Goal: Task Accomplishment & Management: Manage account settings

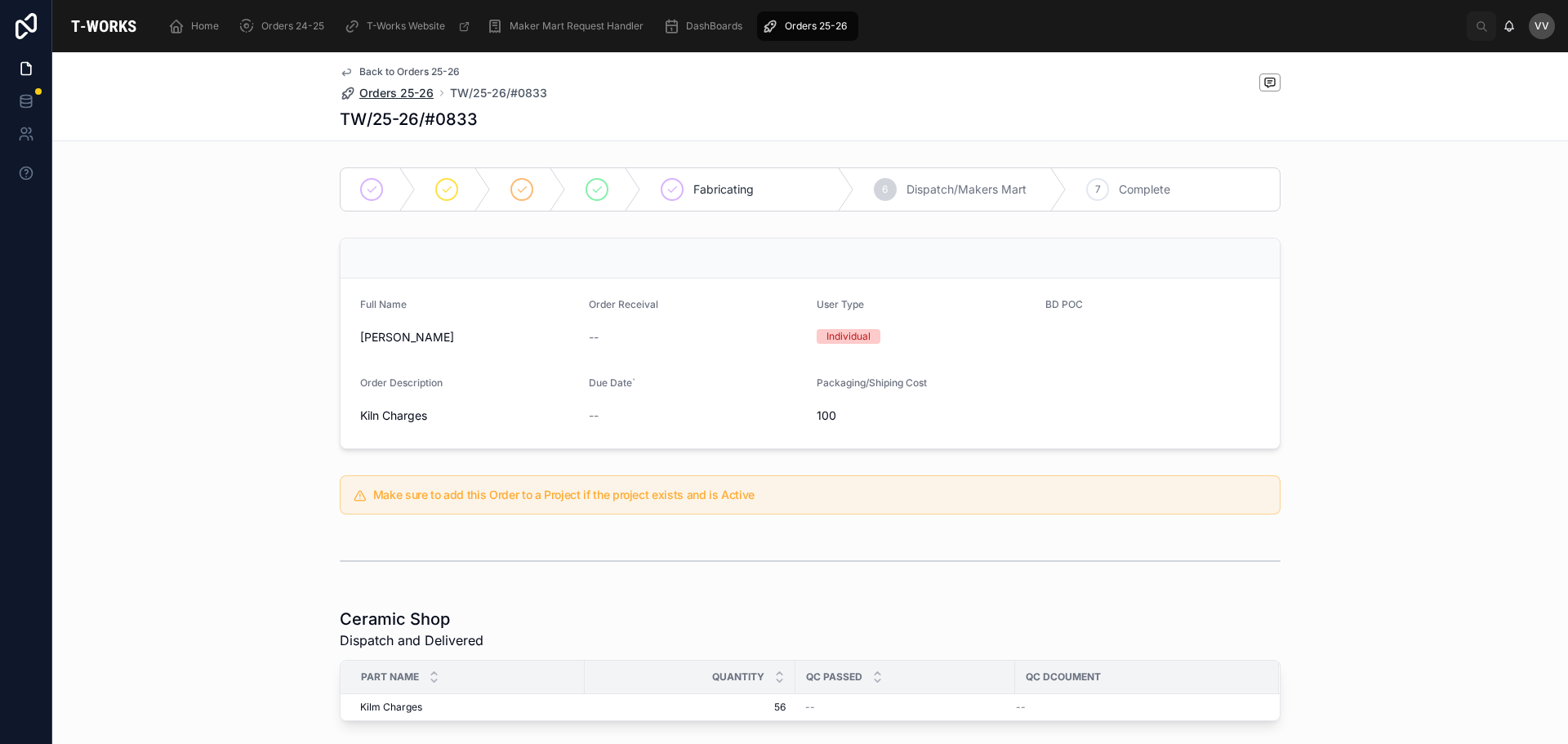
scroll to position [606, 0]
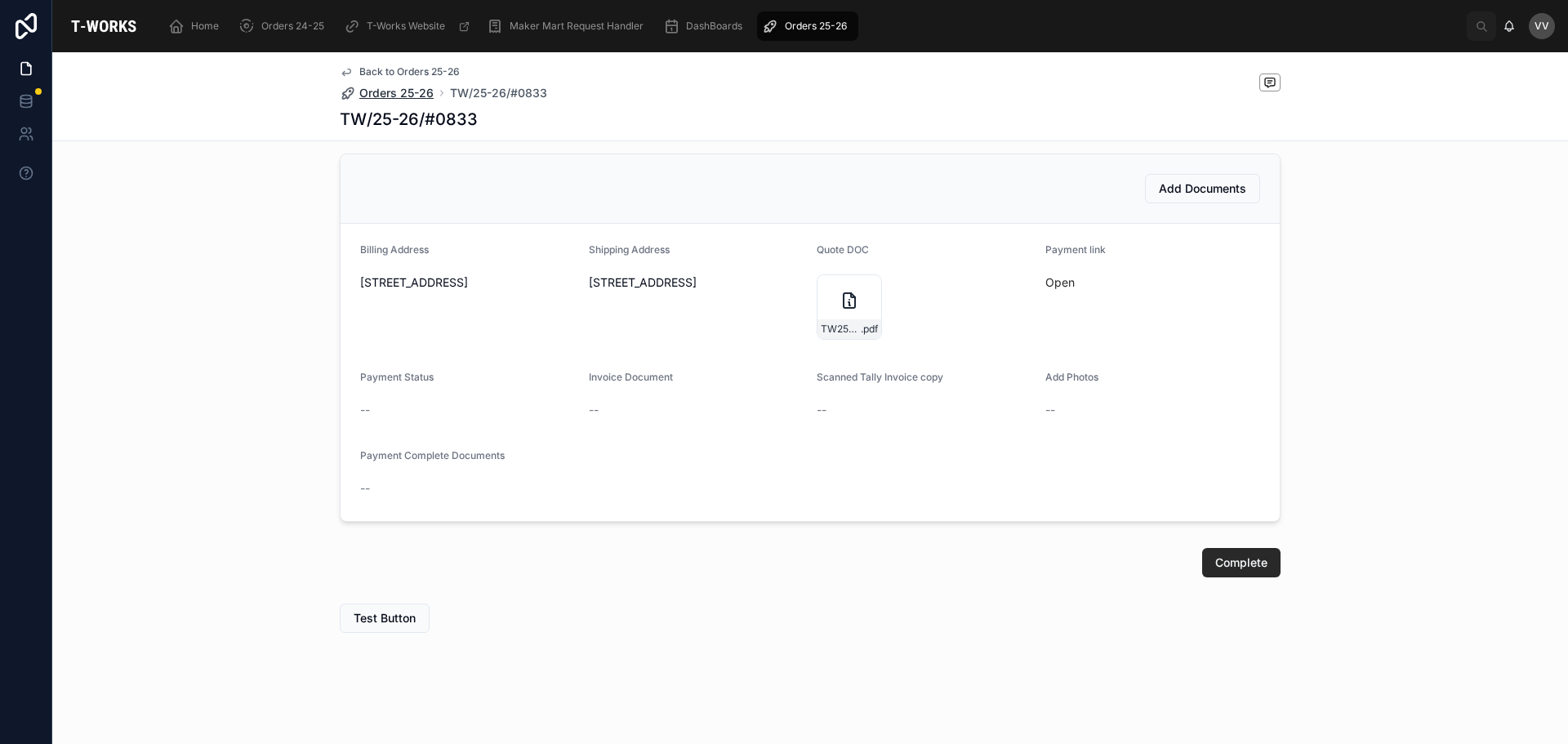
click at [409, 98] on span "Orders 25-26" at bounding box center [396, 92] width 74 height 16
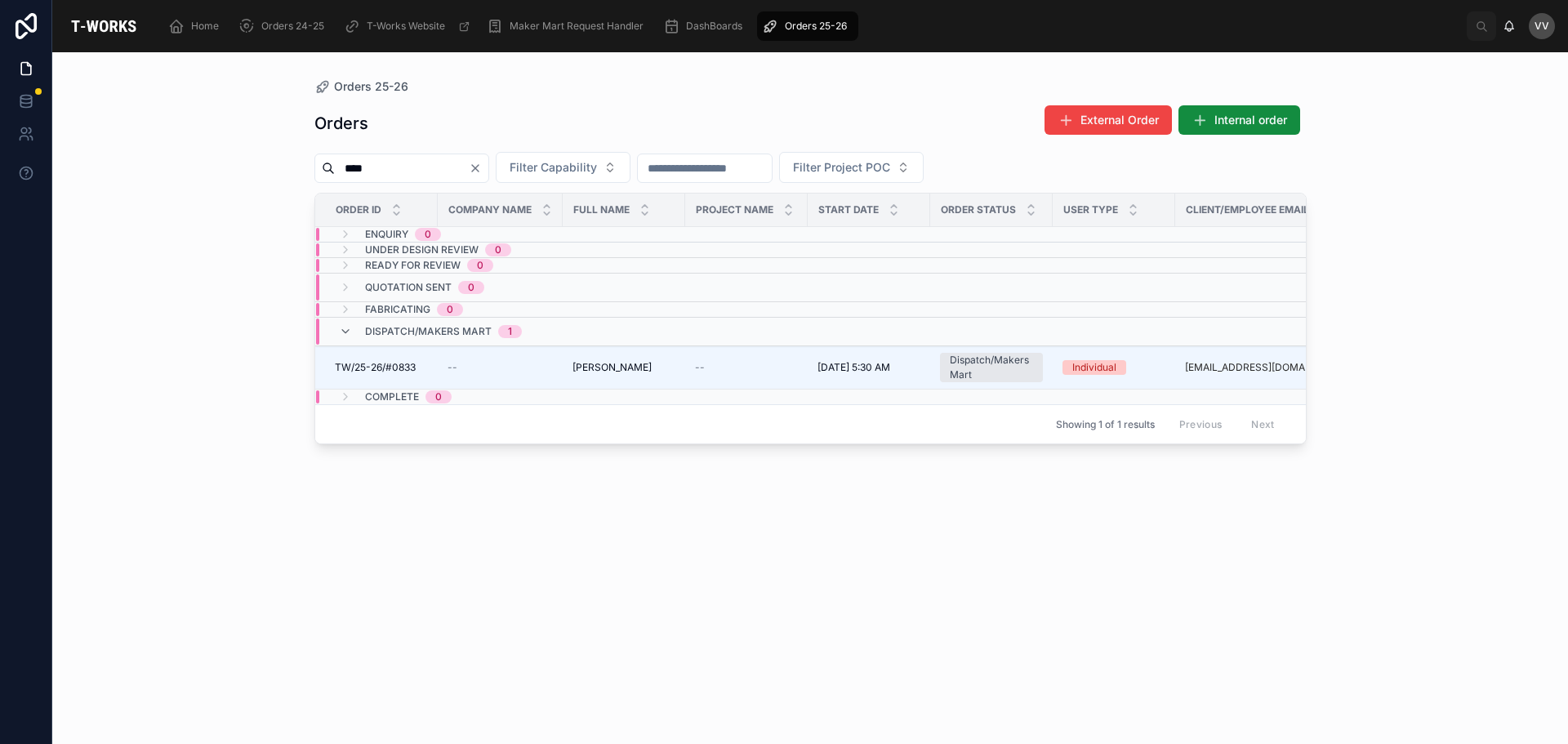
click at [482, 166] on icon "Clear" at bounding box center [475, 168] width 13 height 13
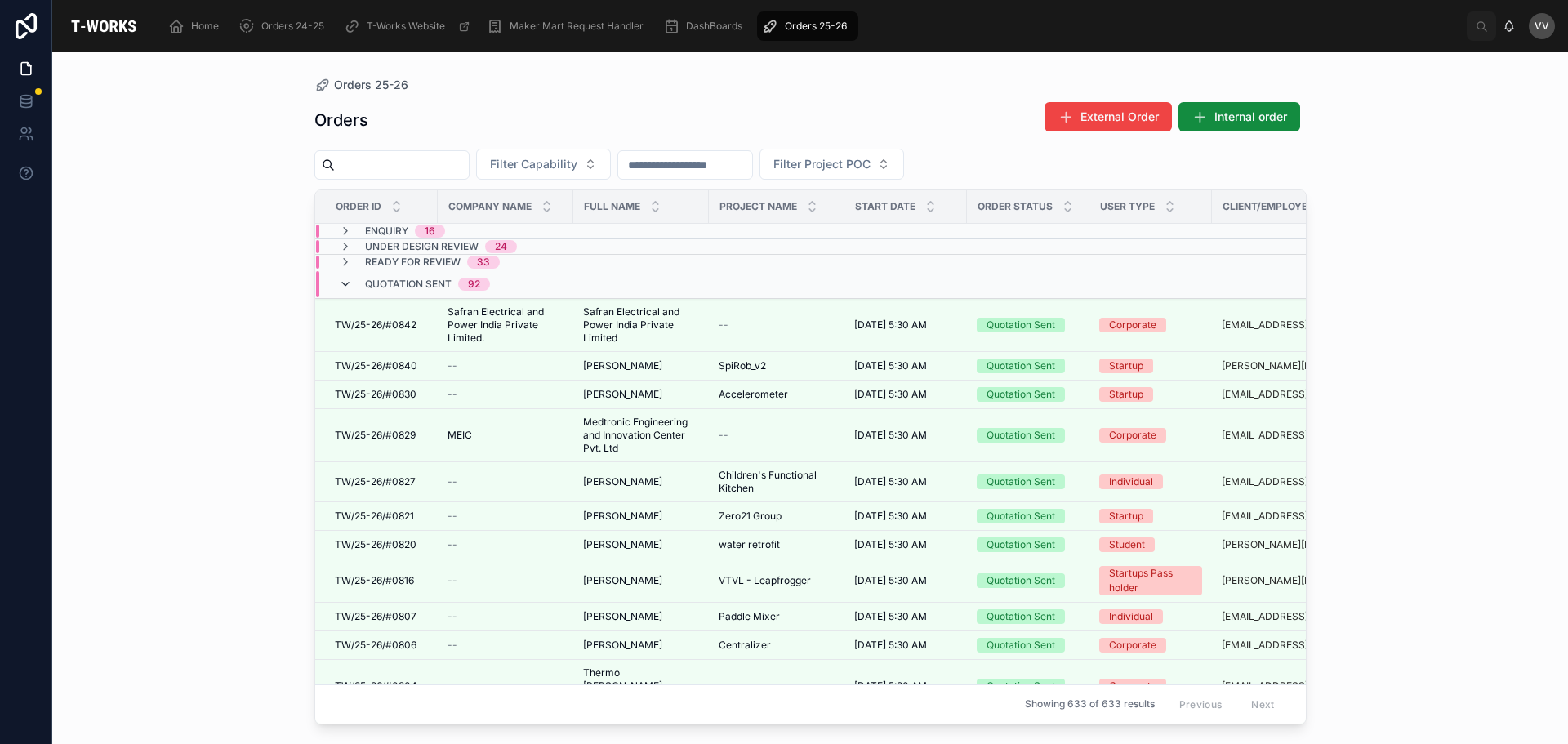
click at [341, 282] on icon at bounding box center [346, 284] width 13 height 13
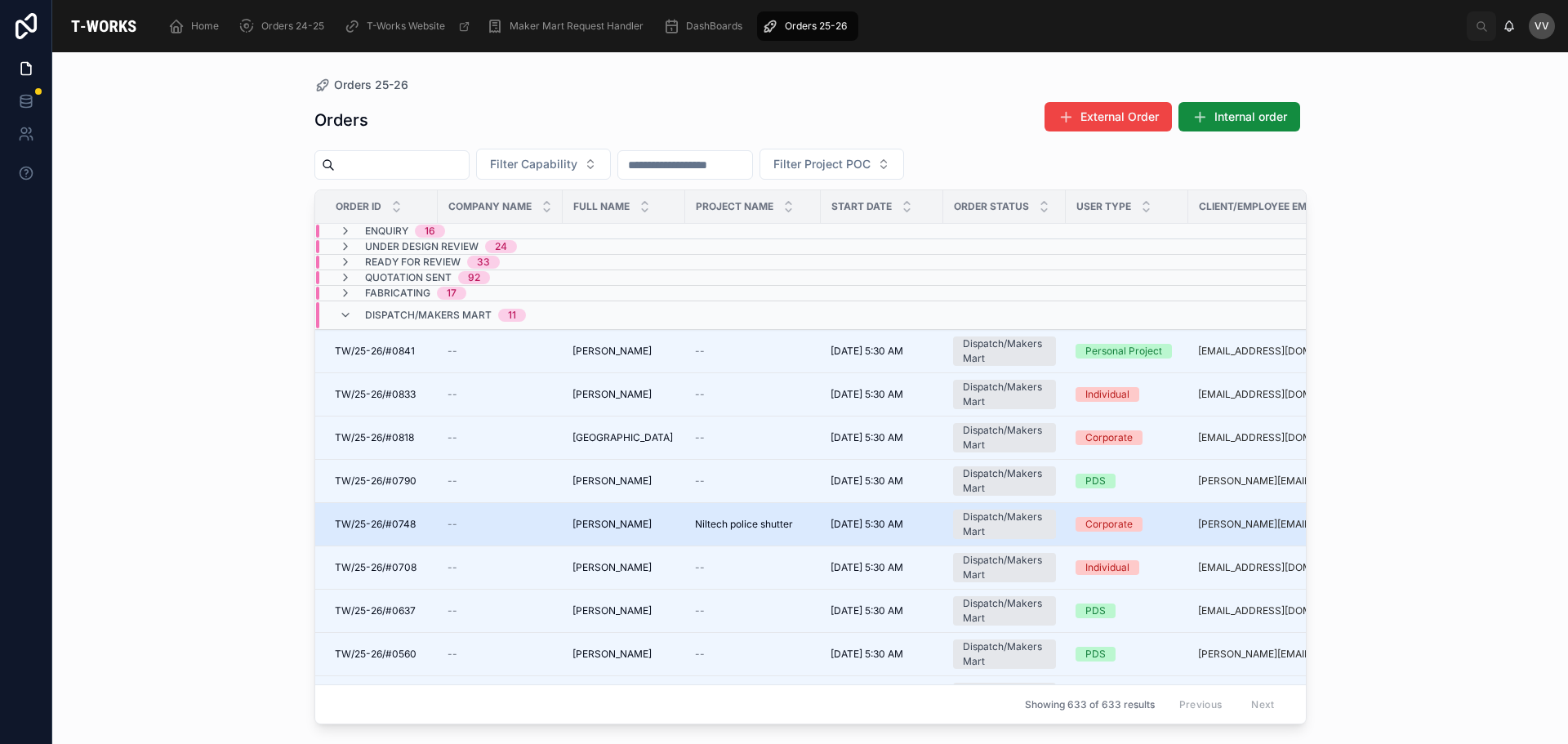
scroll to position [82, 0]
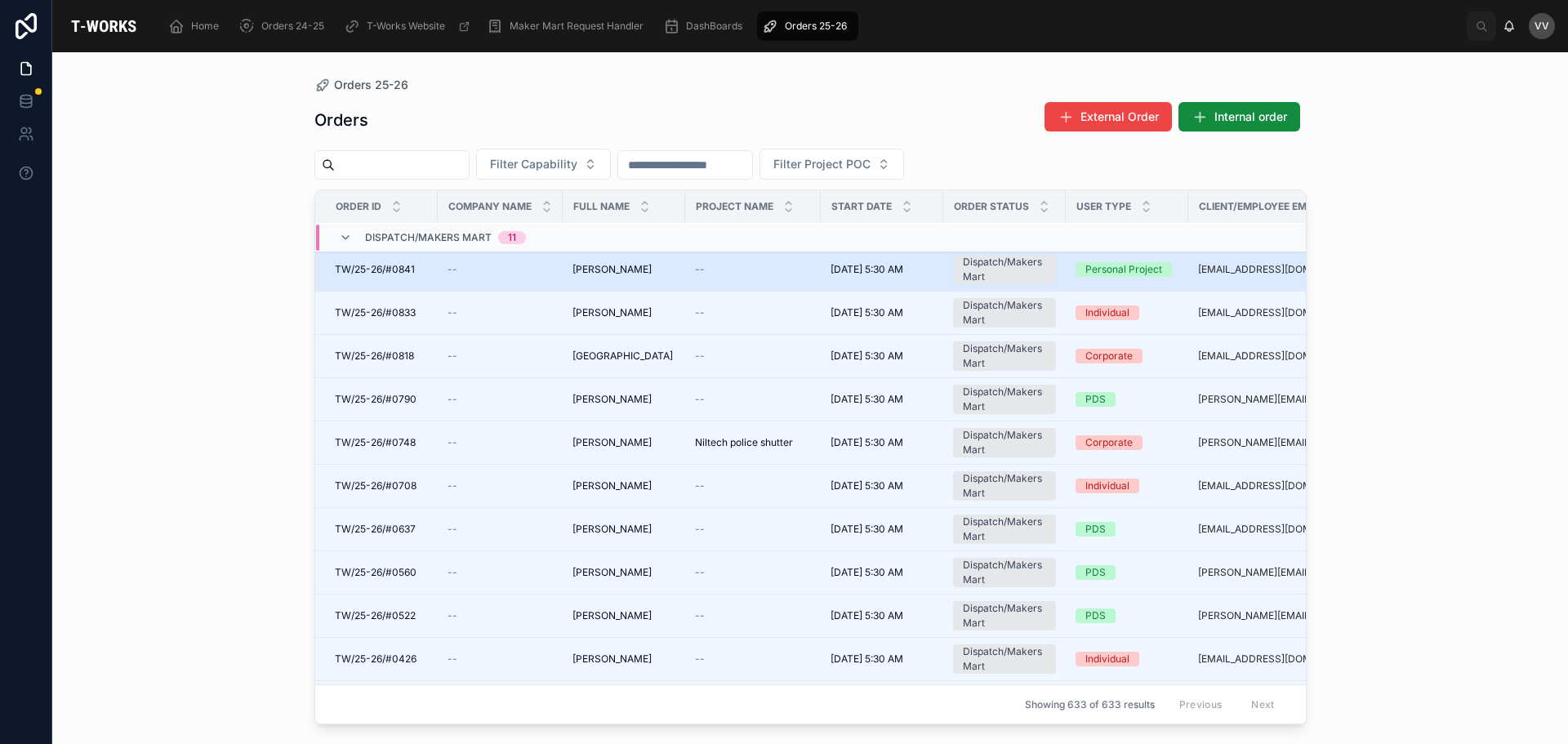
click at [457, 268] on div "--" at bounding box center [499, 270] width 105 height 13
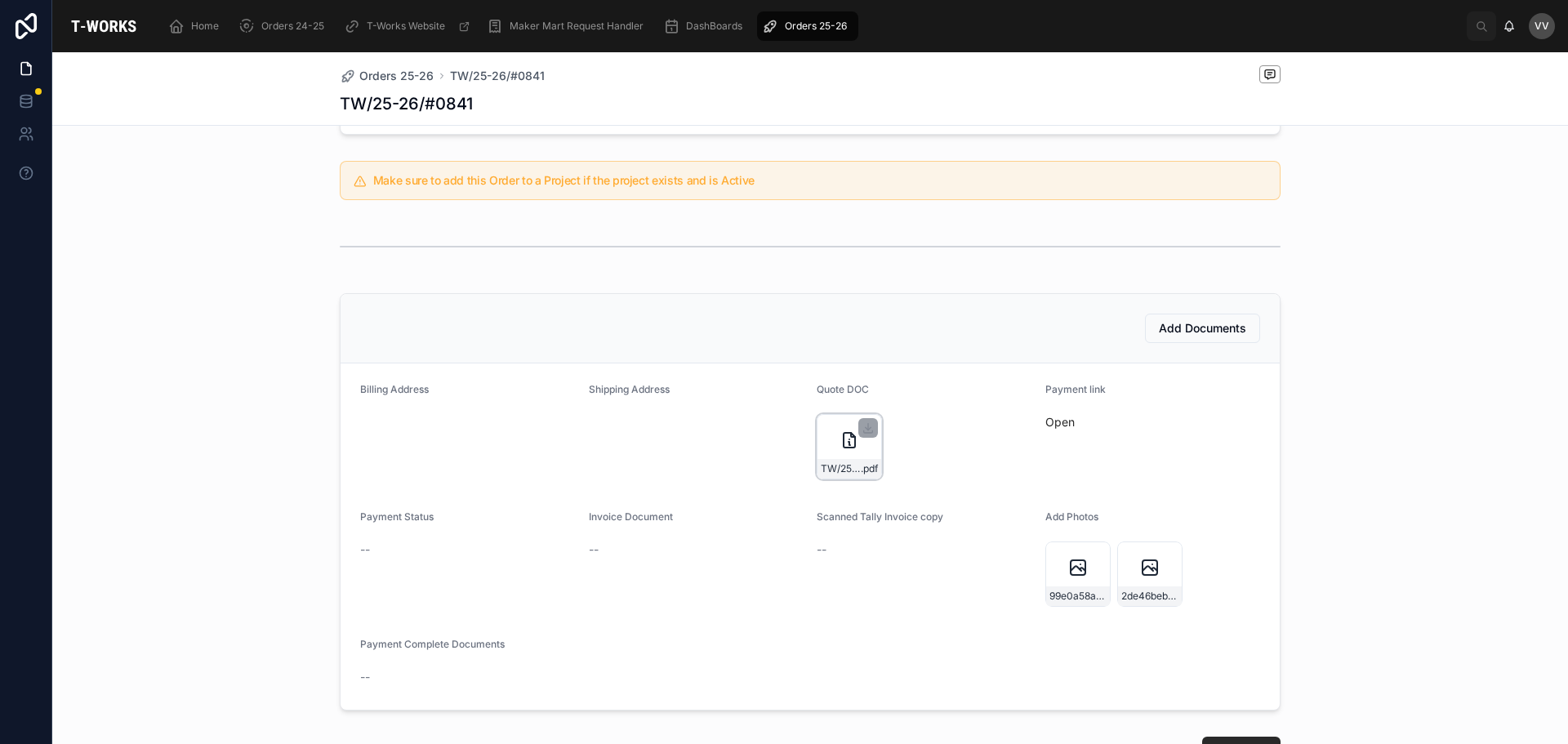
scroll to position [326, 0]
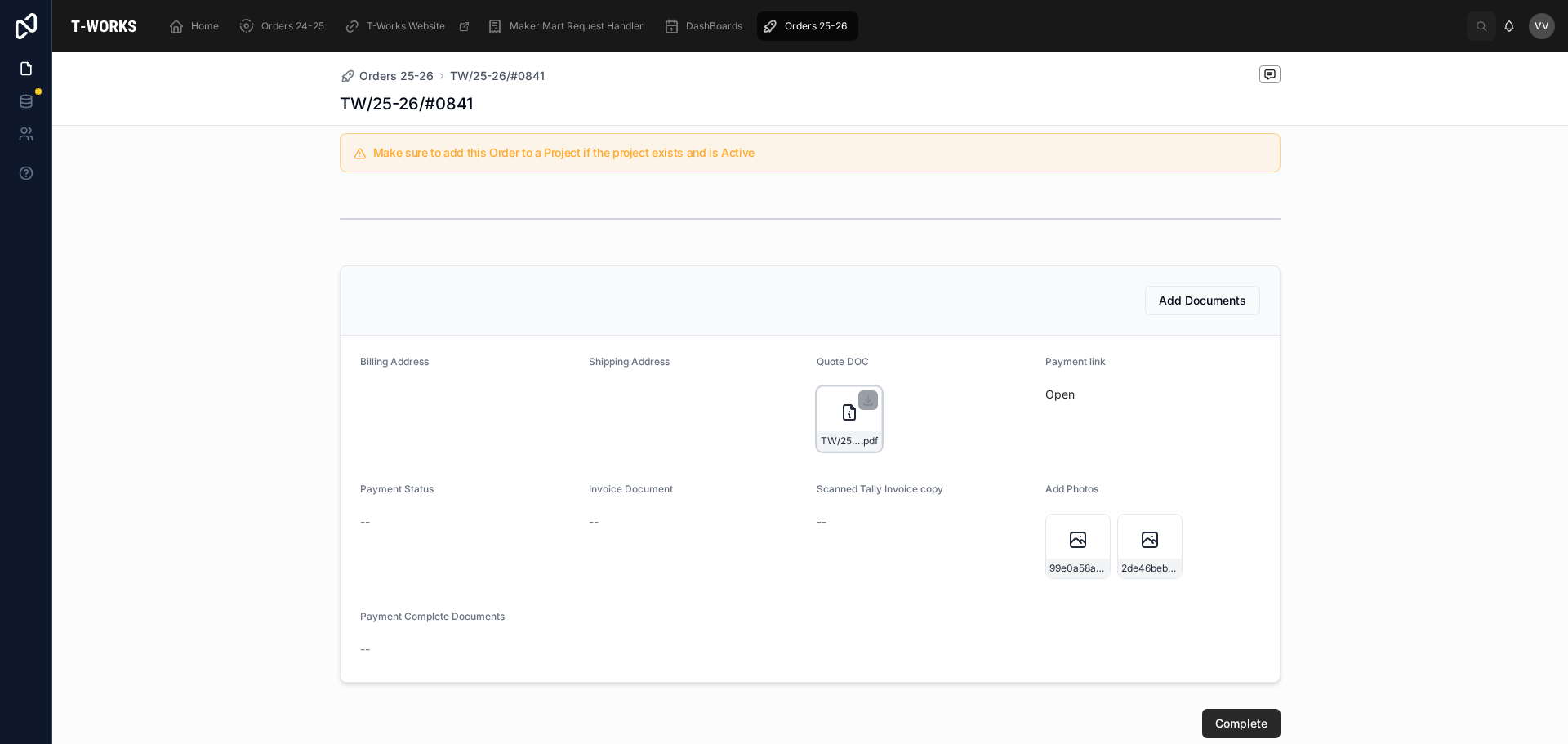
click at [830, 401] on div "TW/25-26/#0841 .pdf" at bounding box center [849, 419] width 66 height 66
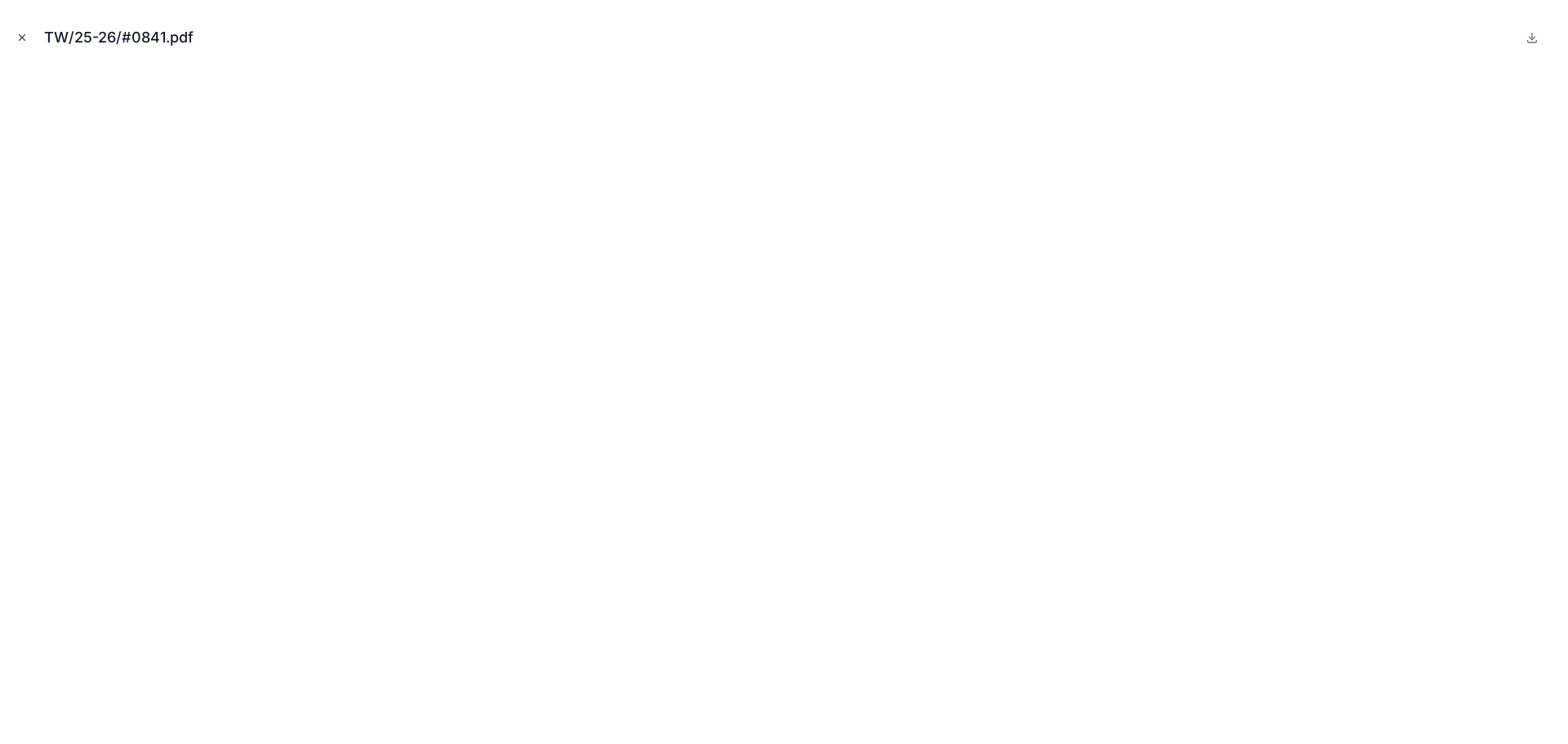
click at [24, 39] on icon "Close modal" at bounding box center [22, 38] width 12 height 12
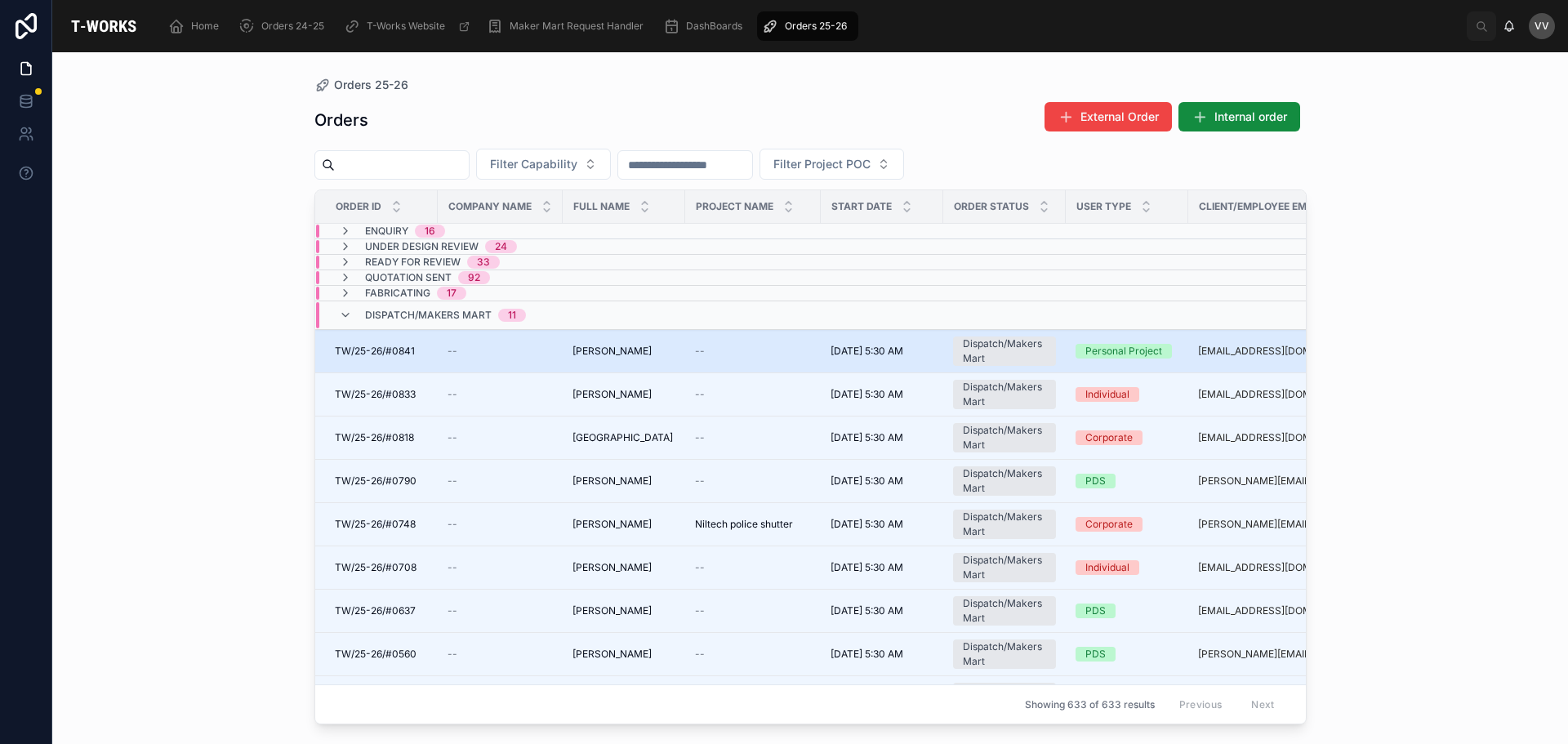
click at [629, 345] on span "[PERSON_NAME]" at bounding box center [612, 351] width 79 height 13
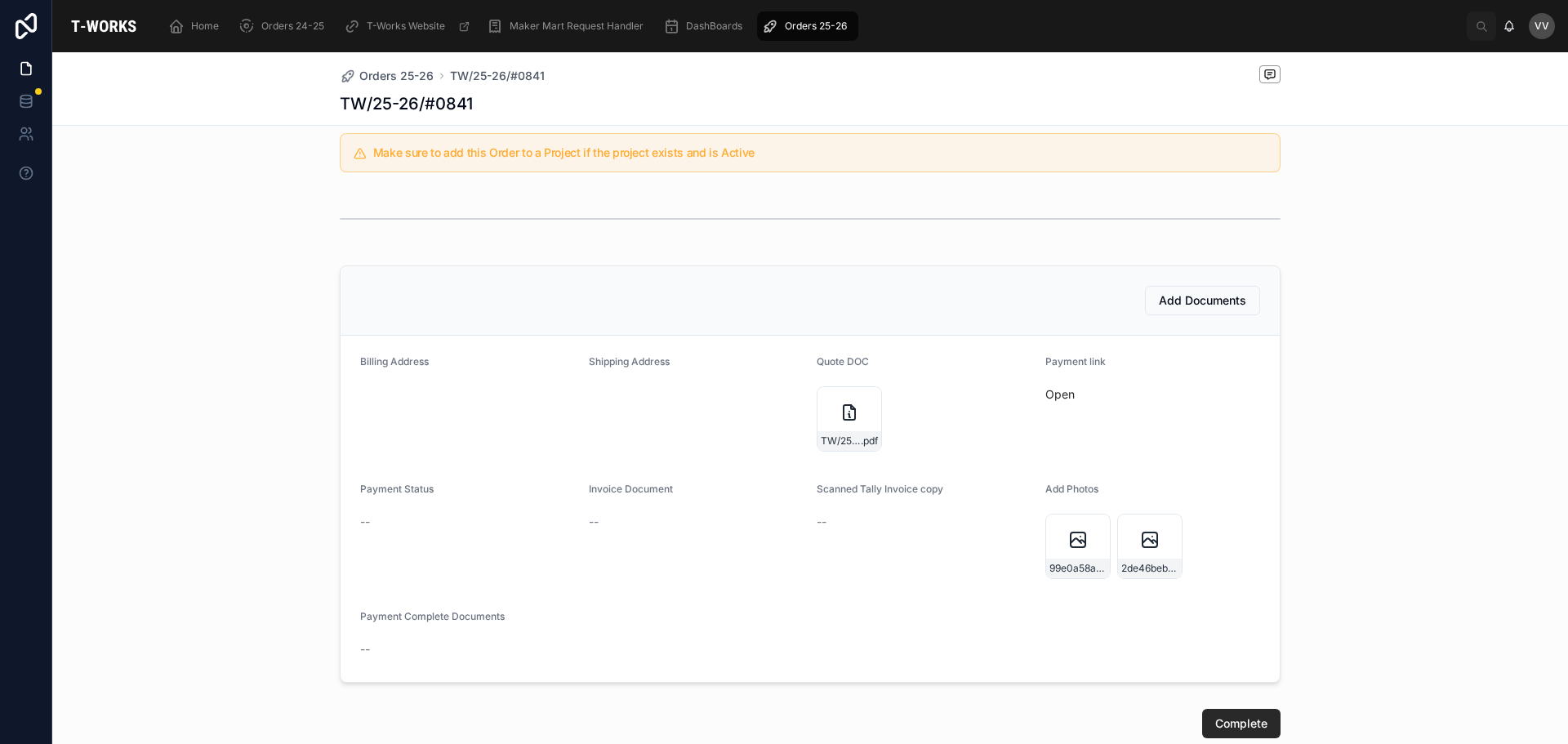
scroll to position [409, 0]
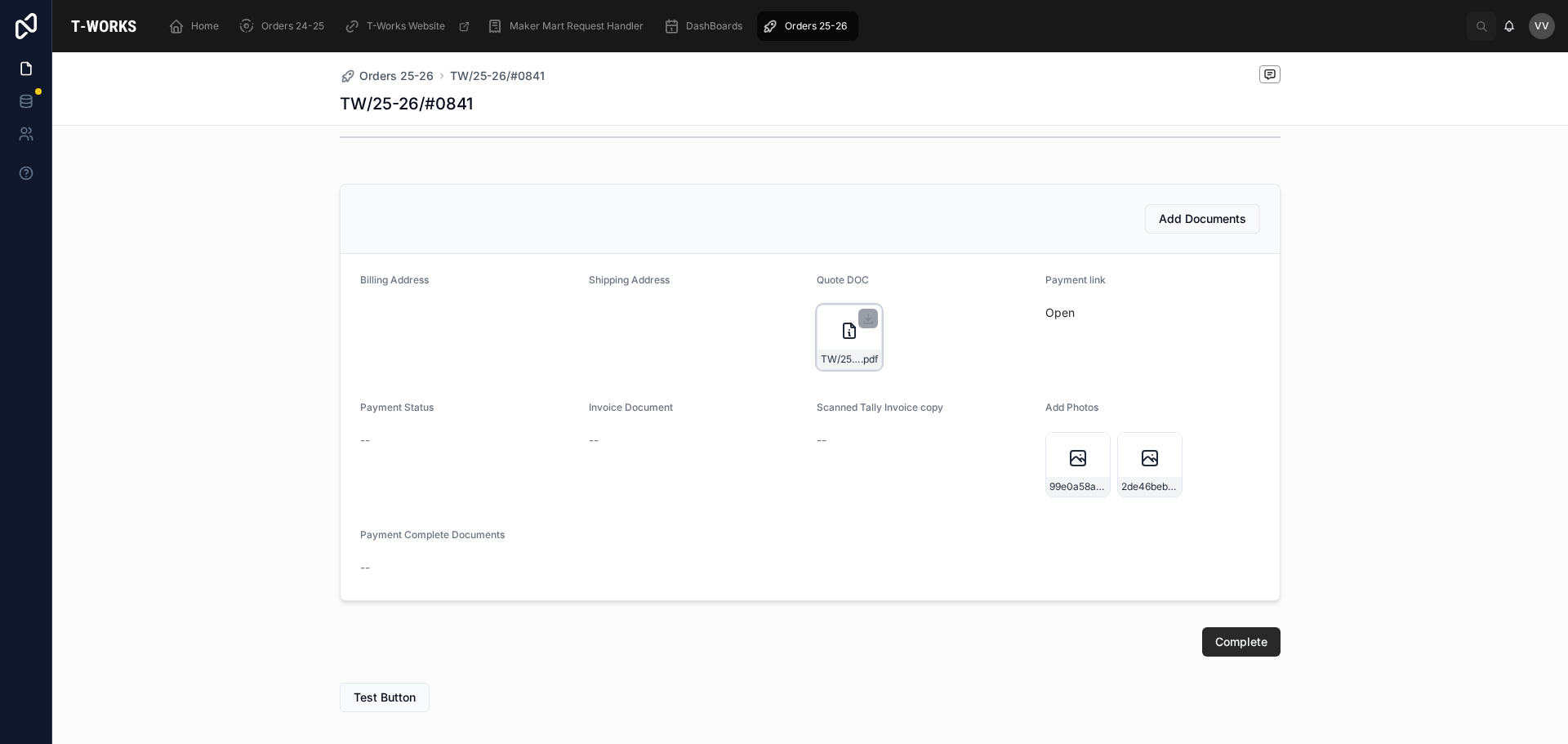
click at [832, 318] on div "TW/25-26/#0841 .pdf" at bounding box center [849, 337] width 66 height 66
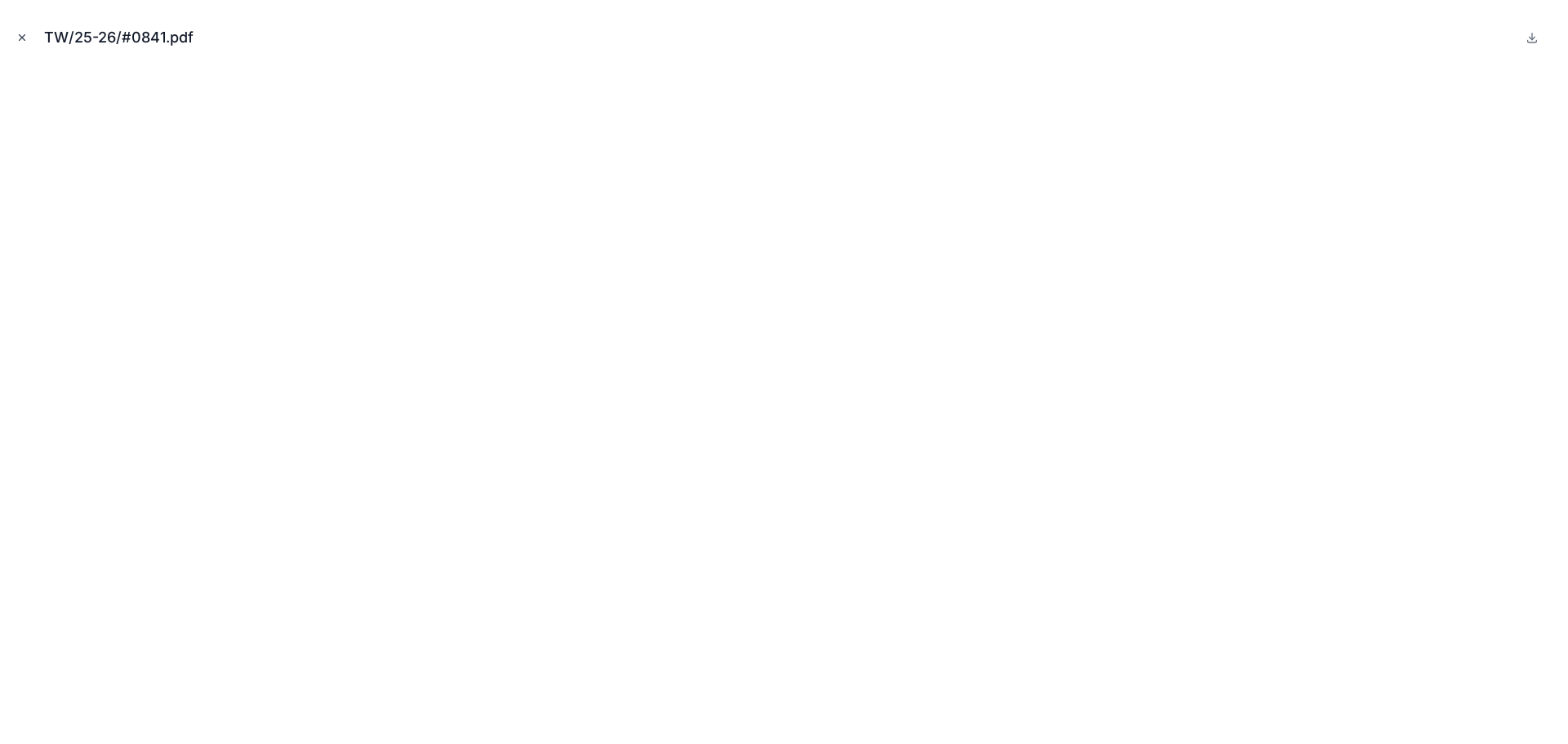
click at [23, 36] on icon "Close modal" at bounding box center [22, 38] width 12 height 12
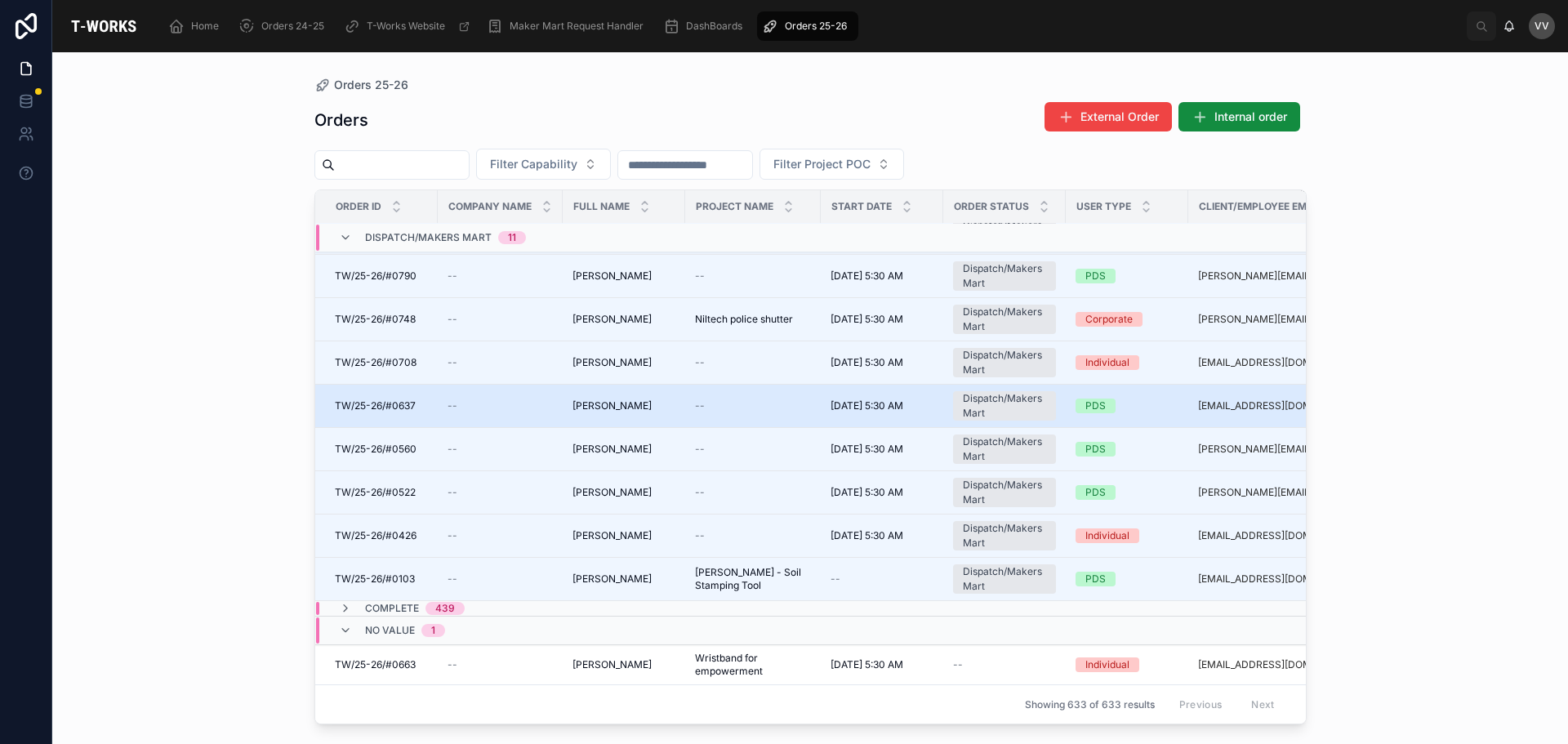
scroll to position [135, 0]
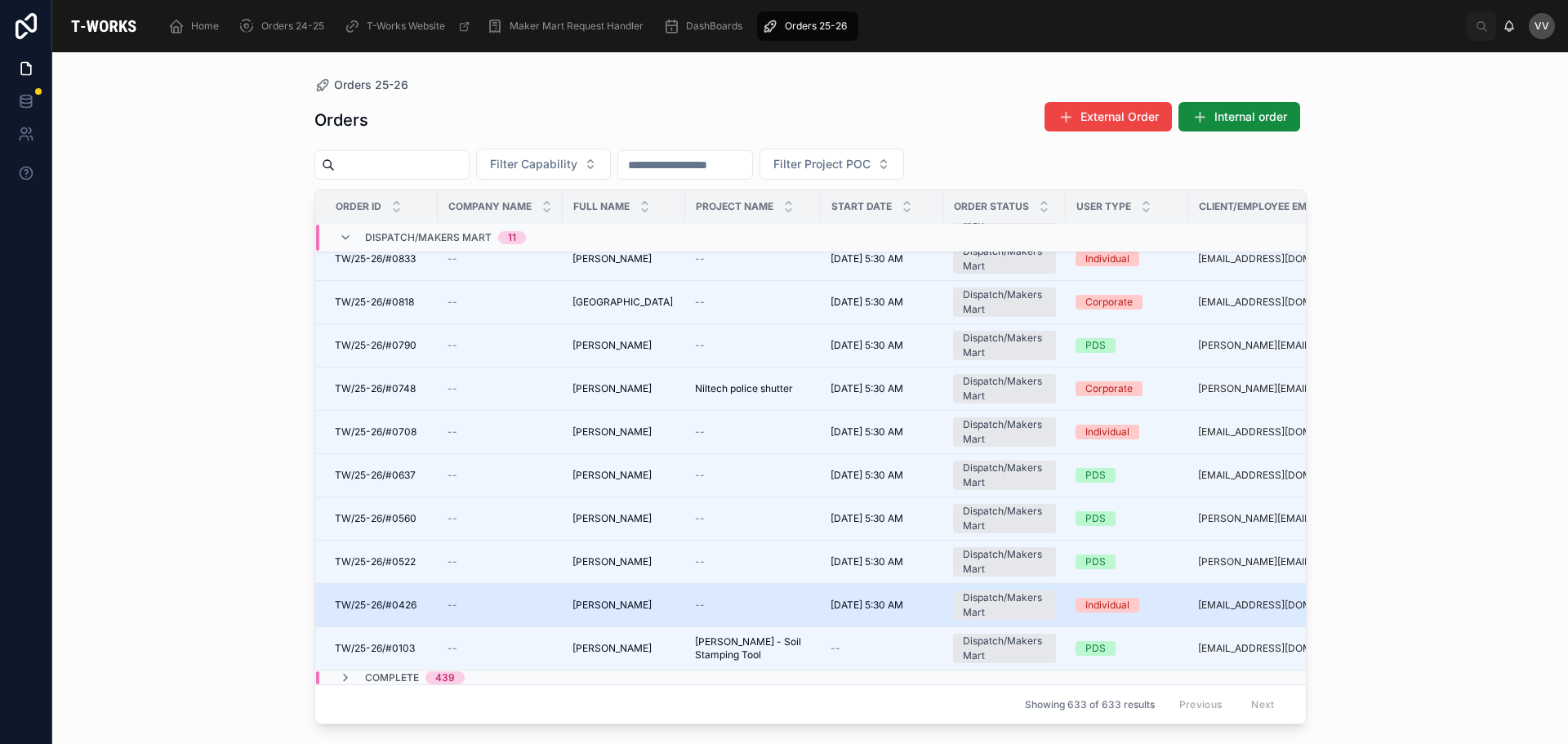
click at [531, 603] on div "--" at bounding box center [499, 605] width 105 height 13
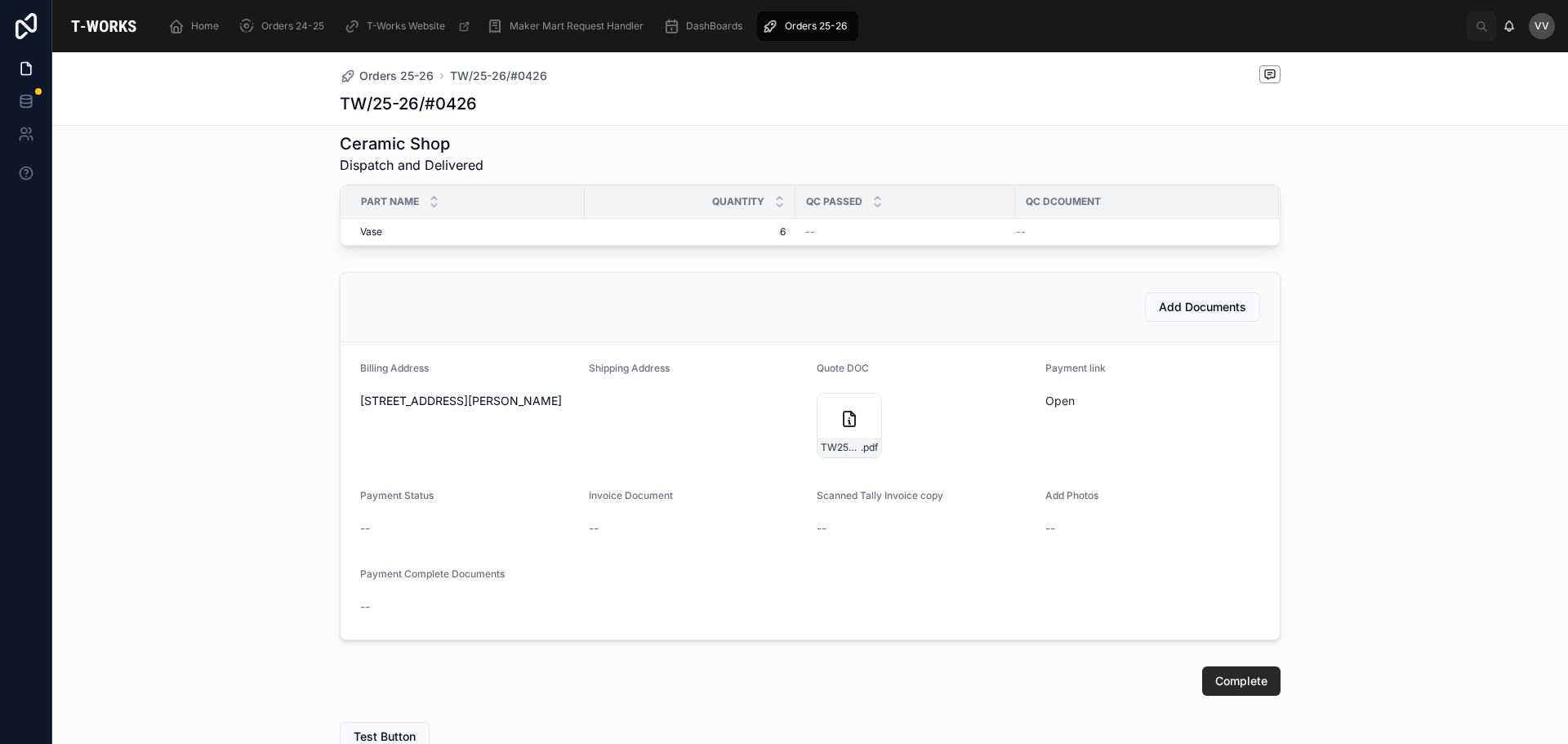
scroll to position [490, 0]
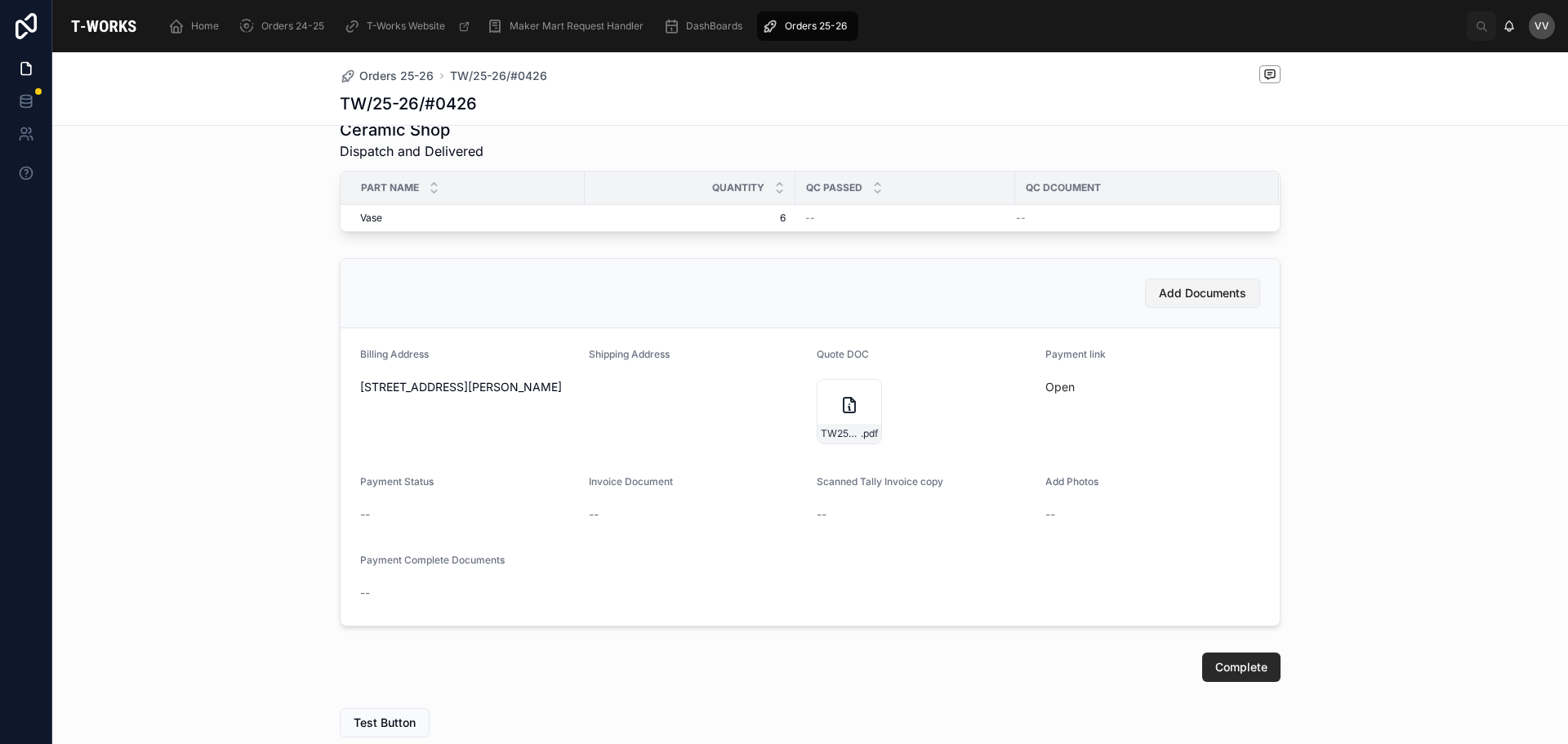
click at [1171, 301] on span "Add Documents" at bounding box center [1202, 293] width 87 height 16
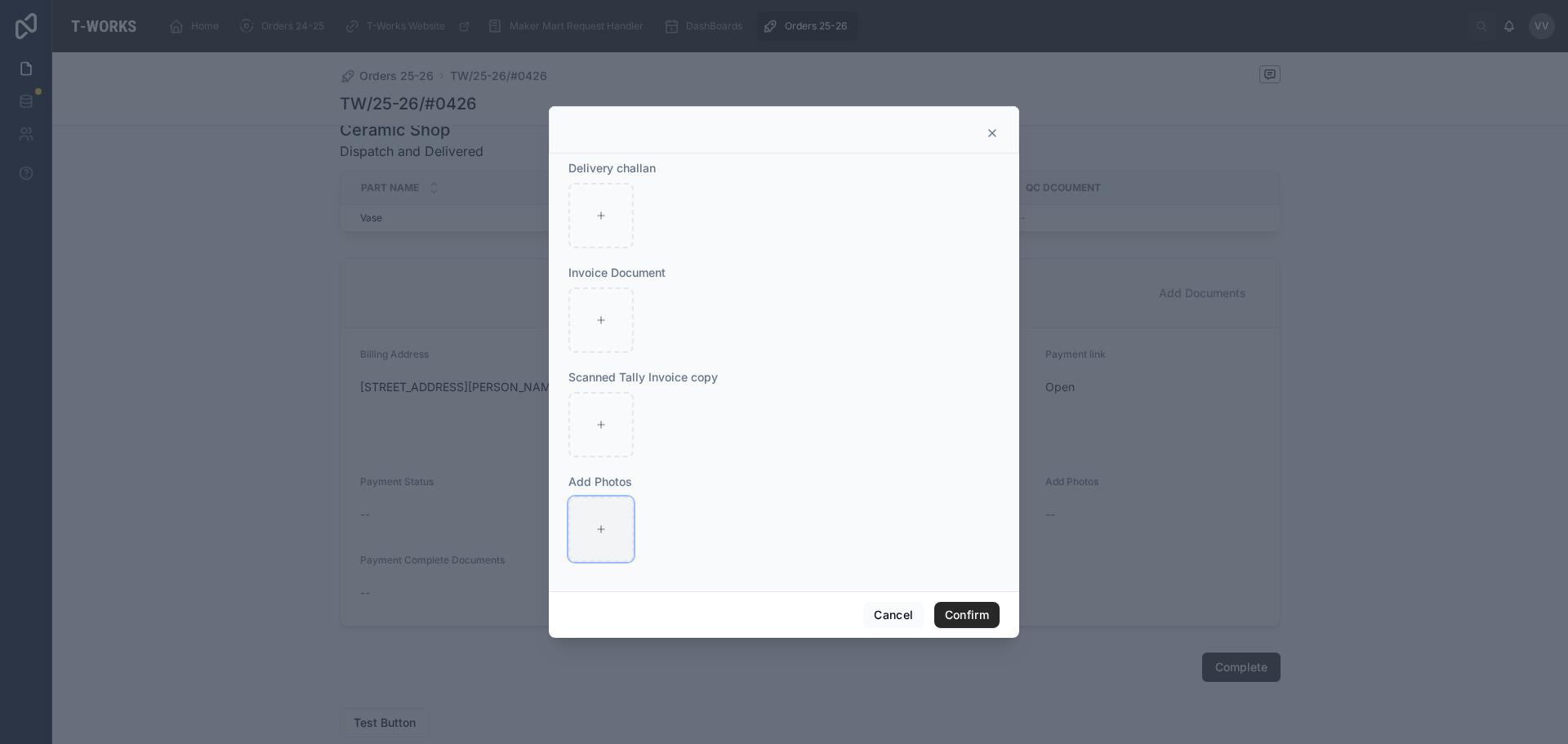
click at [595, 523] on icon at bounding box center [601, 529] width 12 height 12
type input "**********"
click at [975, 615] on button "Confirm" at bounding box center [967, 615] width 66 height 26
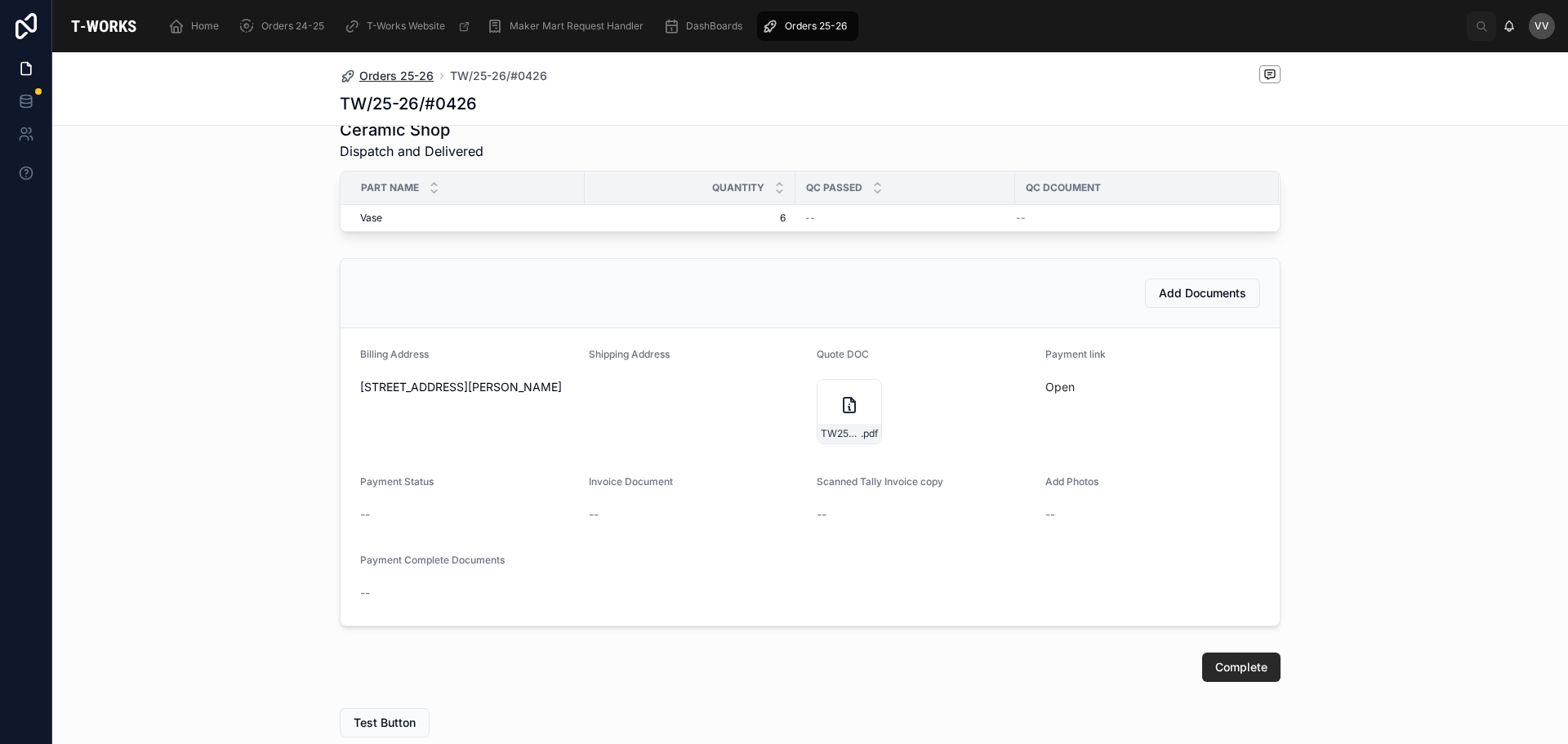
click at [393, 77] on span "Orders 25-26" at bounding box center [396, 76] width 74 height 16
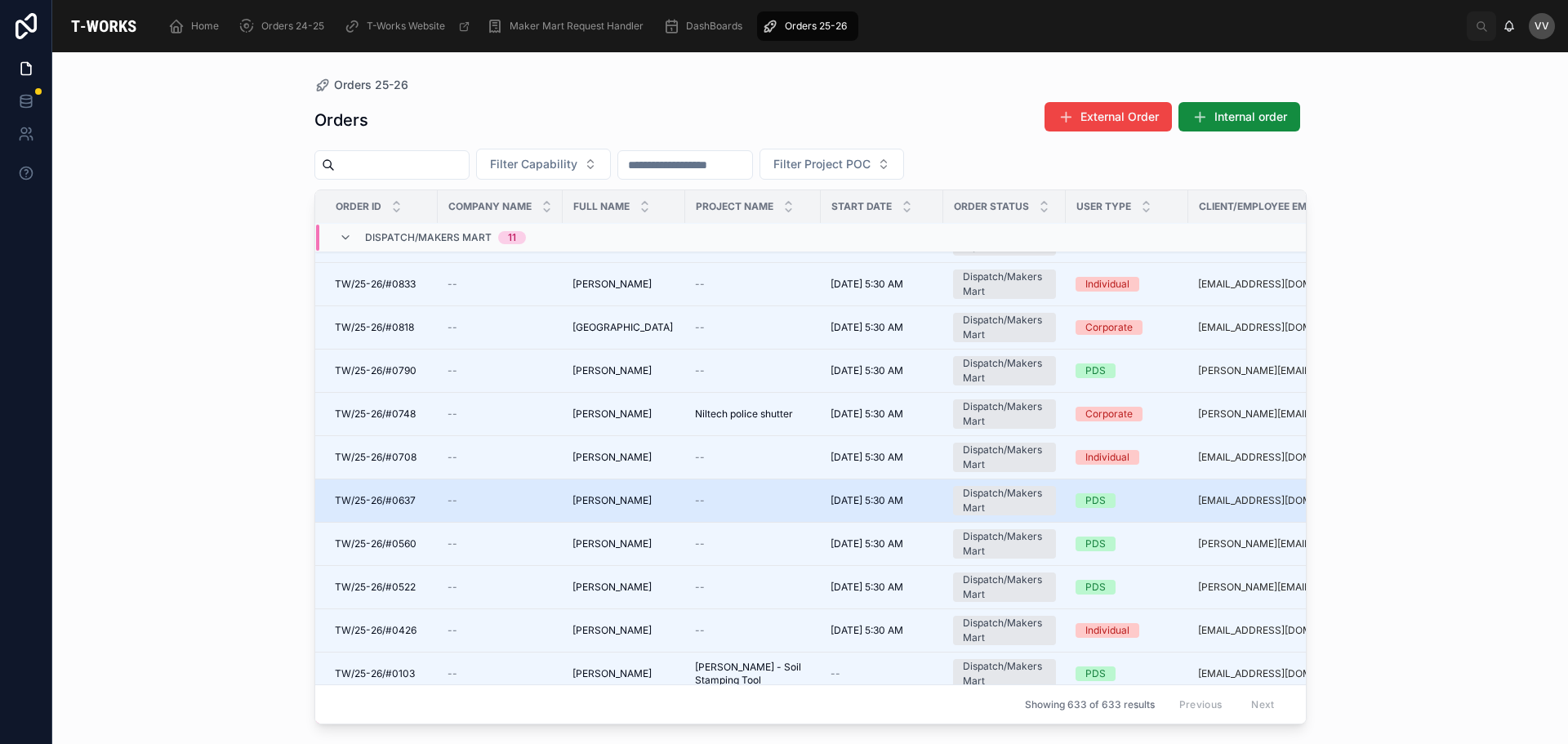
scroll to position [82, 0]
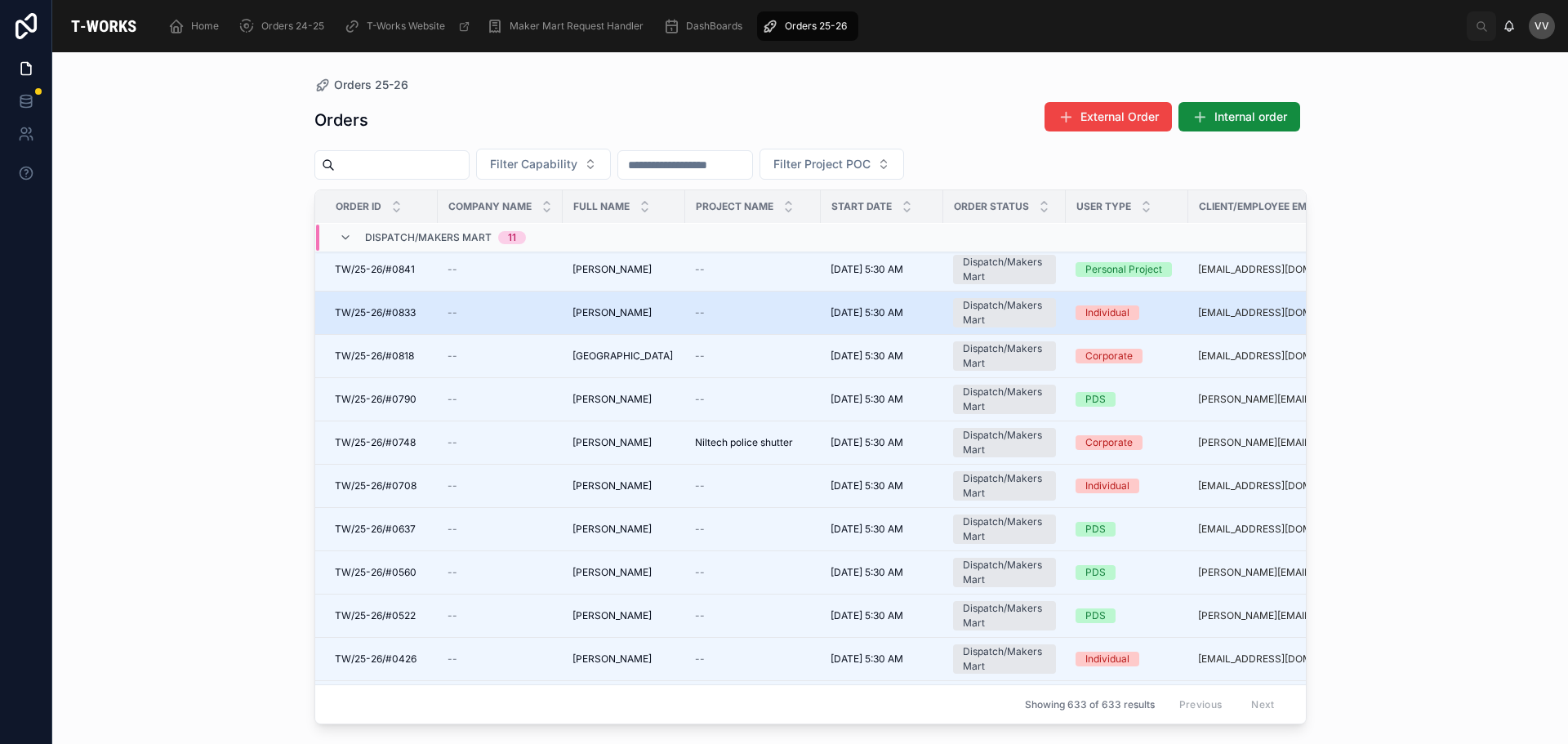
click at [615, 317] on span "[PERSON_NAME]" at bounding box center [612, 313] width 79 height 13
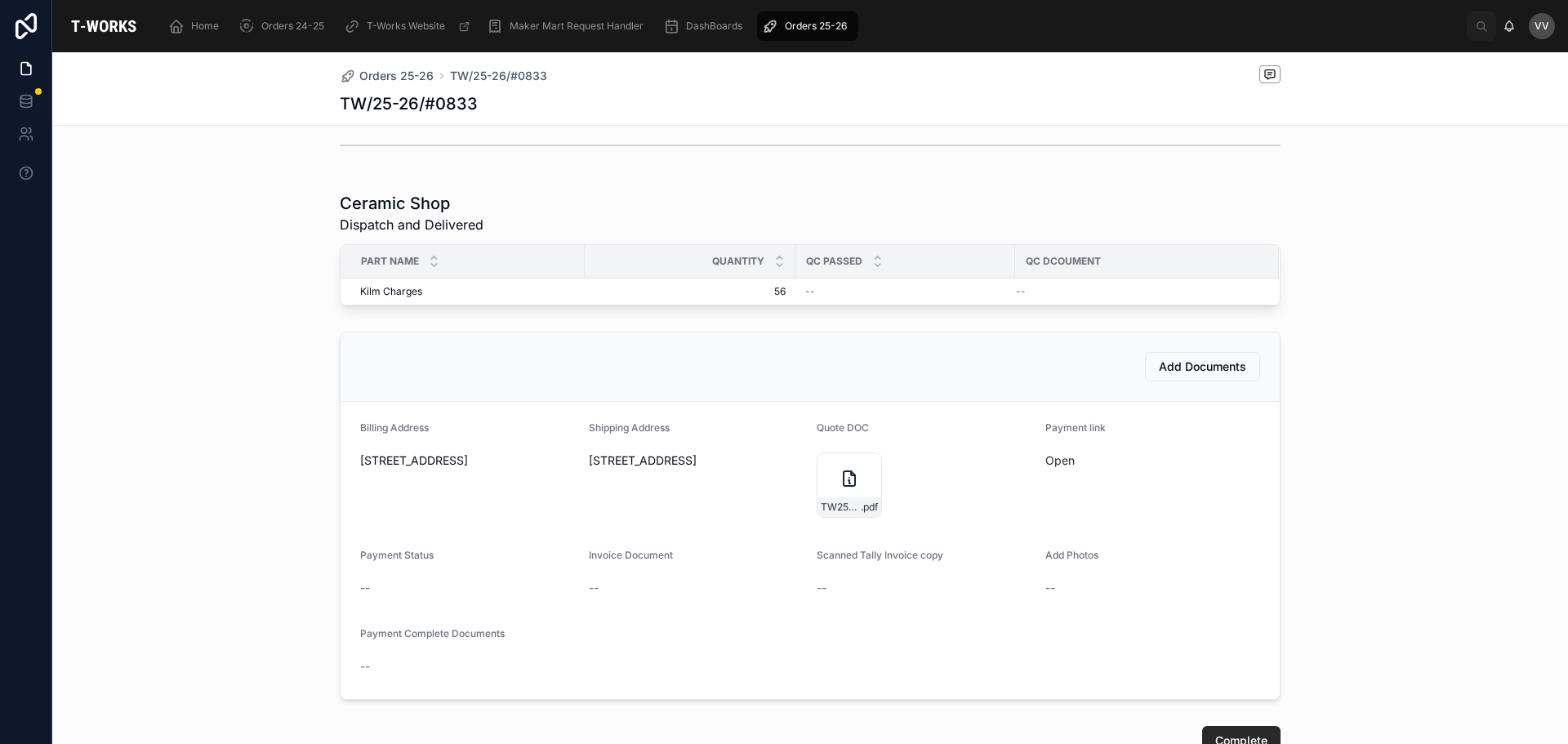
scroll to position [490, 0]
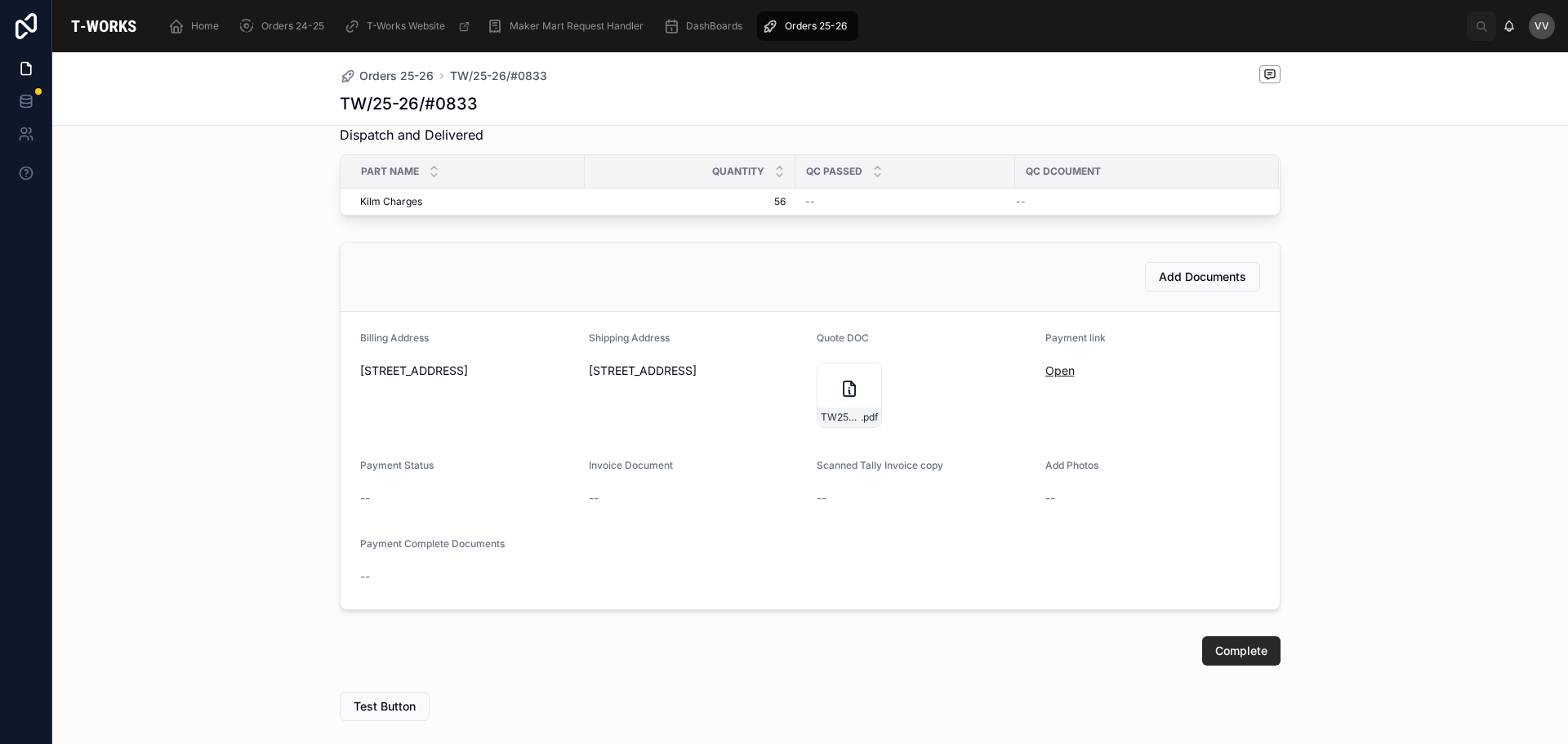
click at [1045, 377] on link "Open" at bounding box center [1059, 370] width 29 height 14
click at [858, 386] on div at bounding box center [868, 376] width 19 height 19
click at [839, 396] on icon at bounding box center [848, 388] width 19 height 19
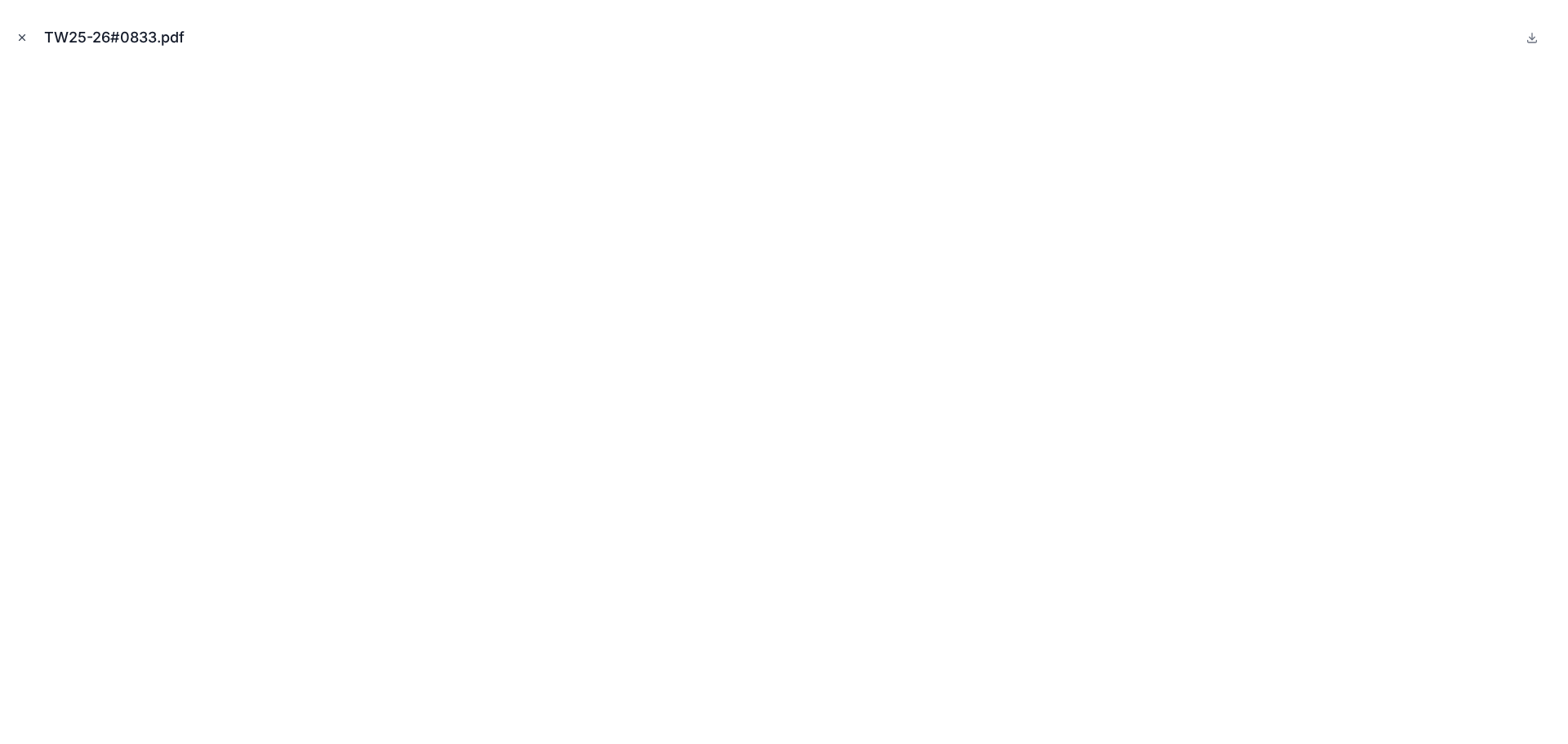
click at [16, 36] on icon "Close modal" at bounding box center [22, 38] width 12 height 12
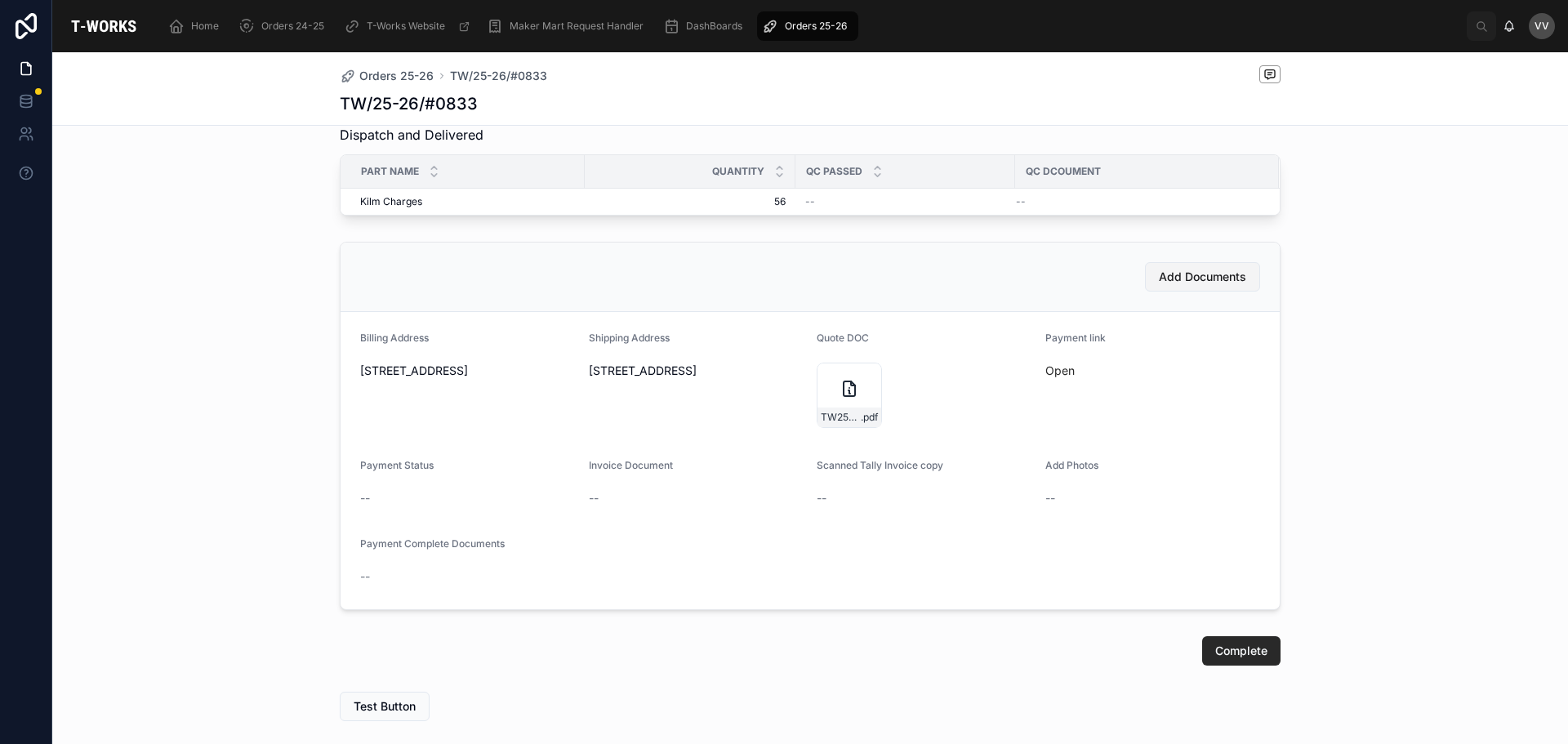
click at [1188, 285] on span "Add Documents" at bounding box center [1202, 276] width 87 height 16
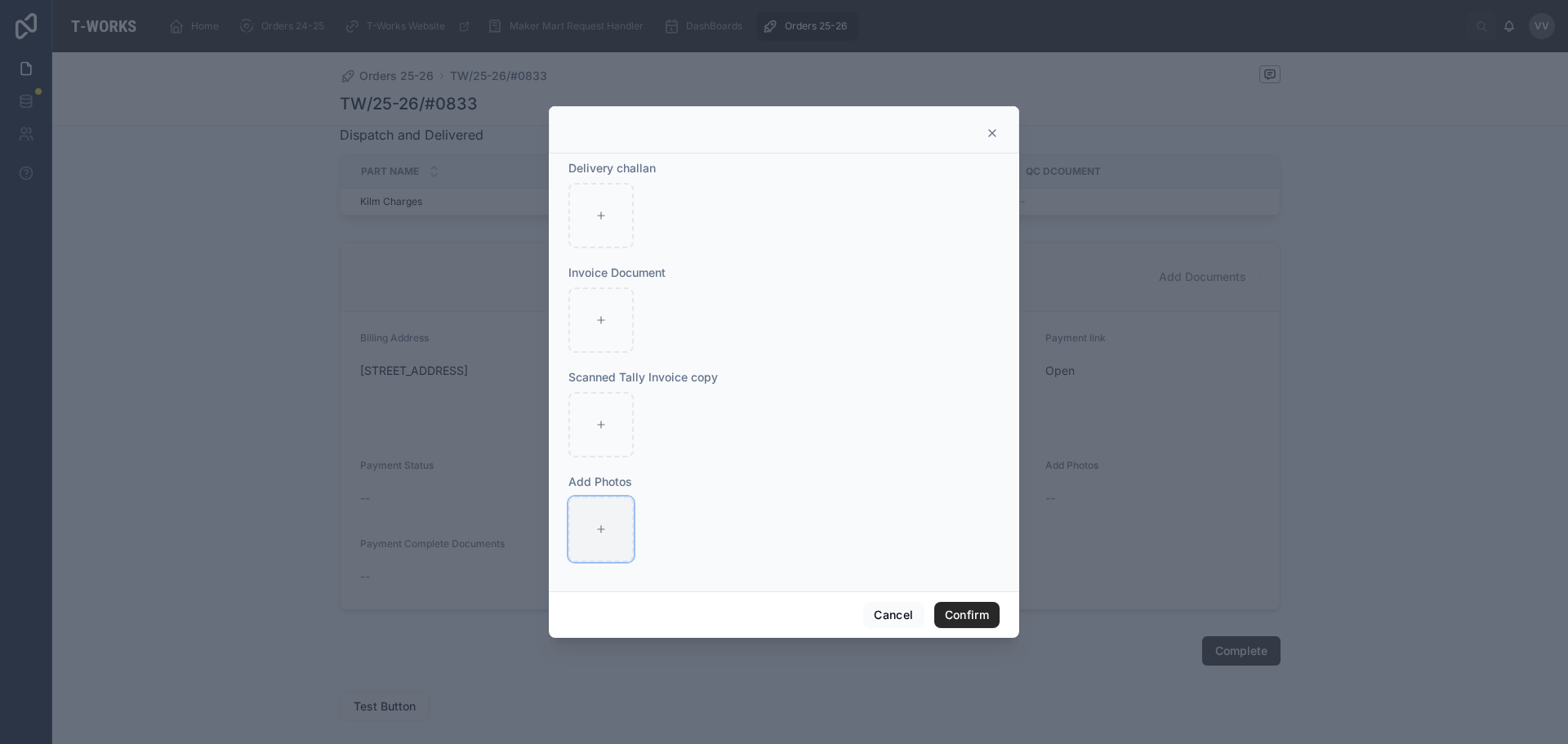
click at [597, 525] on icon at bounding box center [601, 529] width 12 height 12
type input "**********"
click at [969, 611] on button "Confirm" at bounding box center [967, 615] width 66 height 26
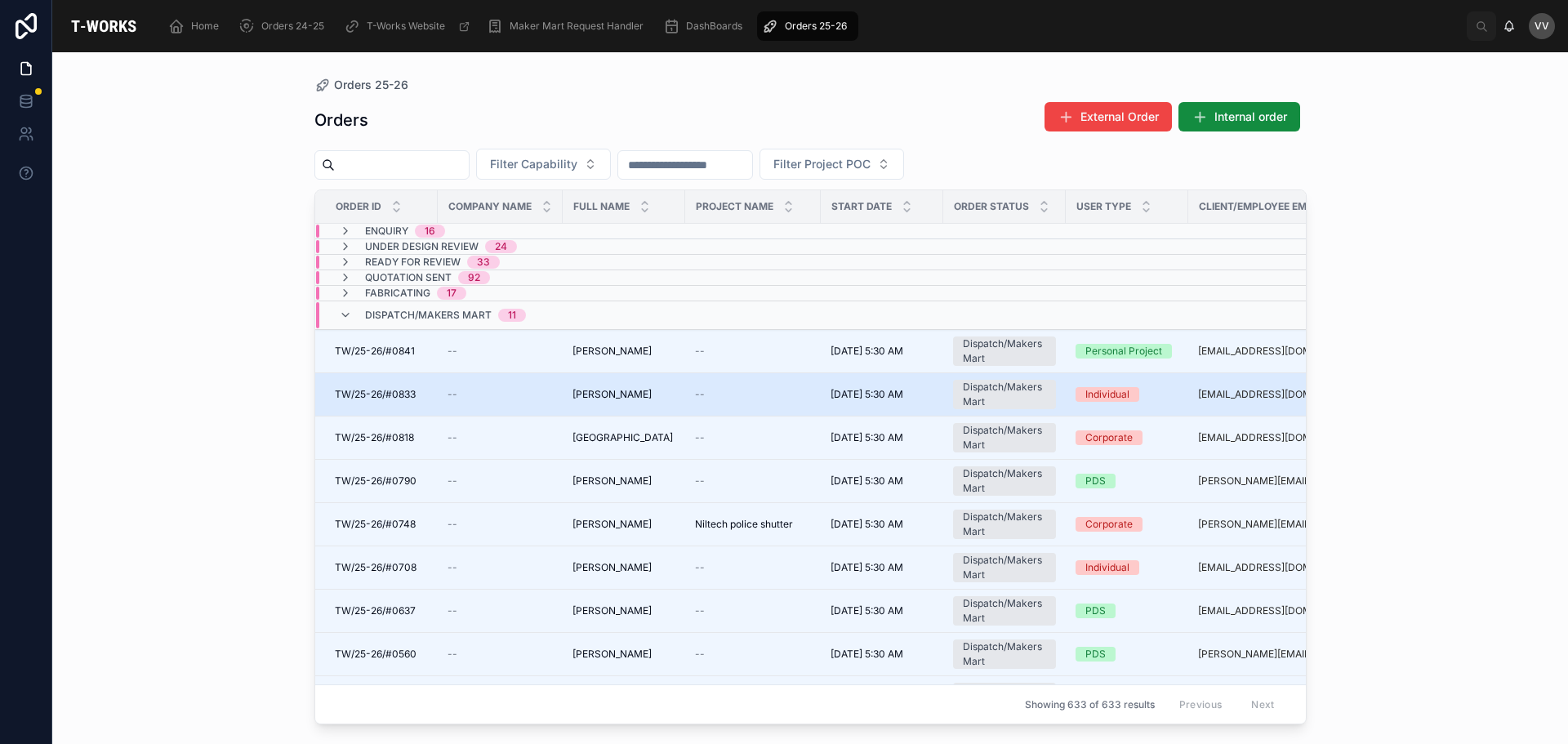
click at [604, 393] on span "[PERSON_NAME]" at bounding box center [612, 394] width 79 height 13
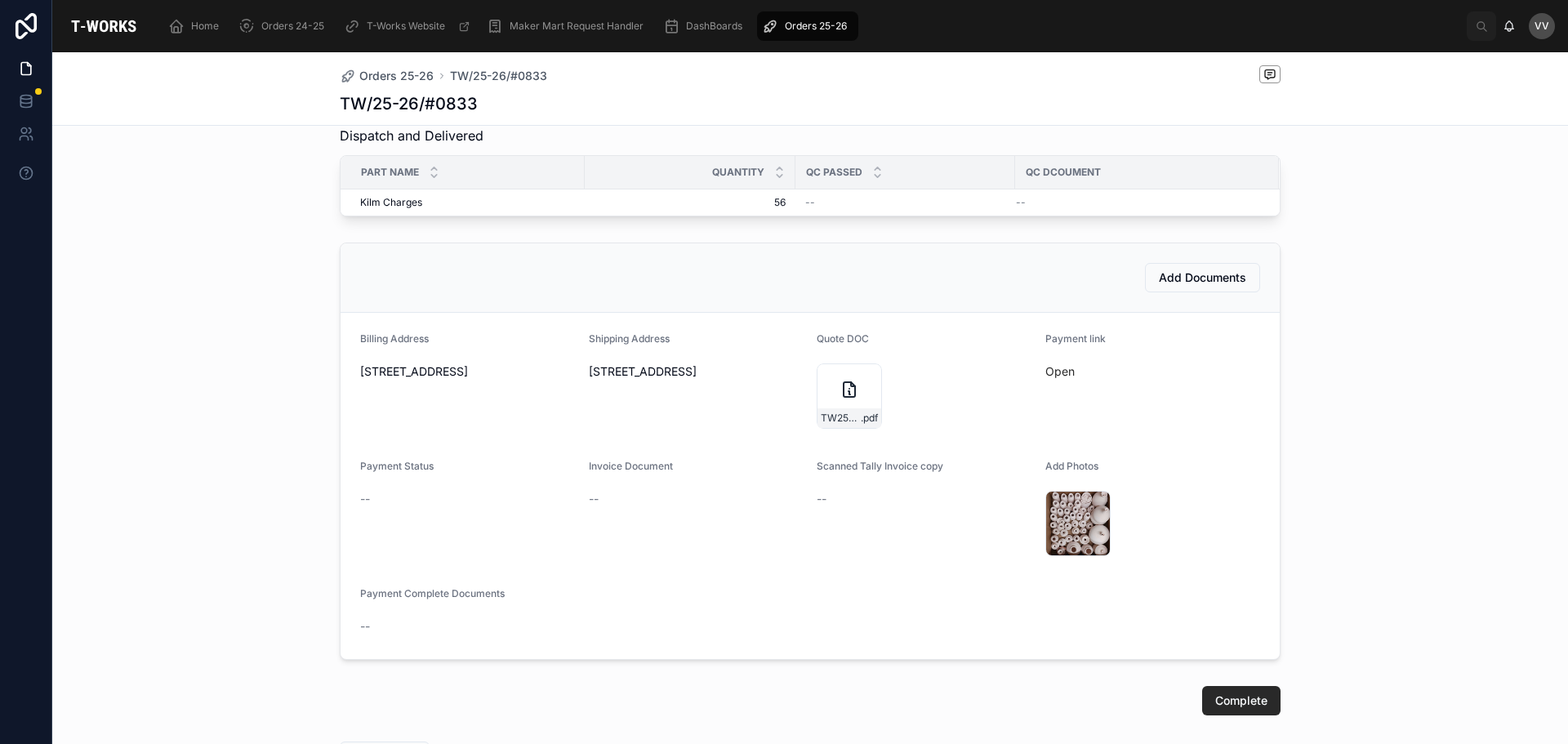
scroll to position [490, 0]
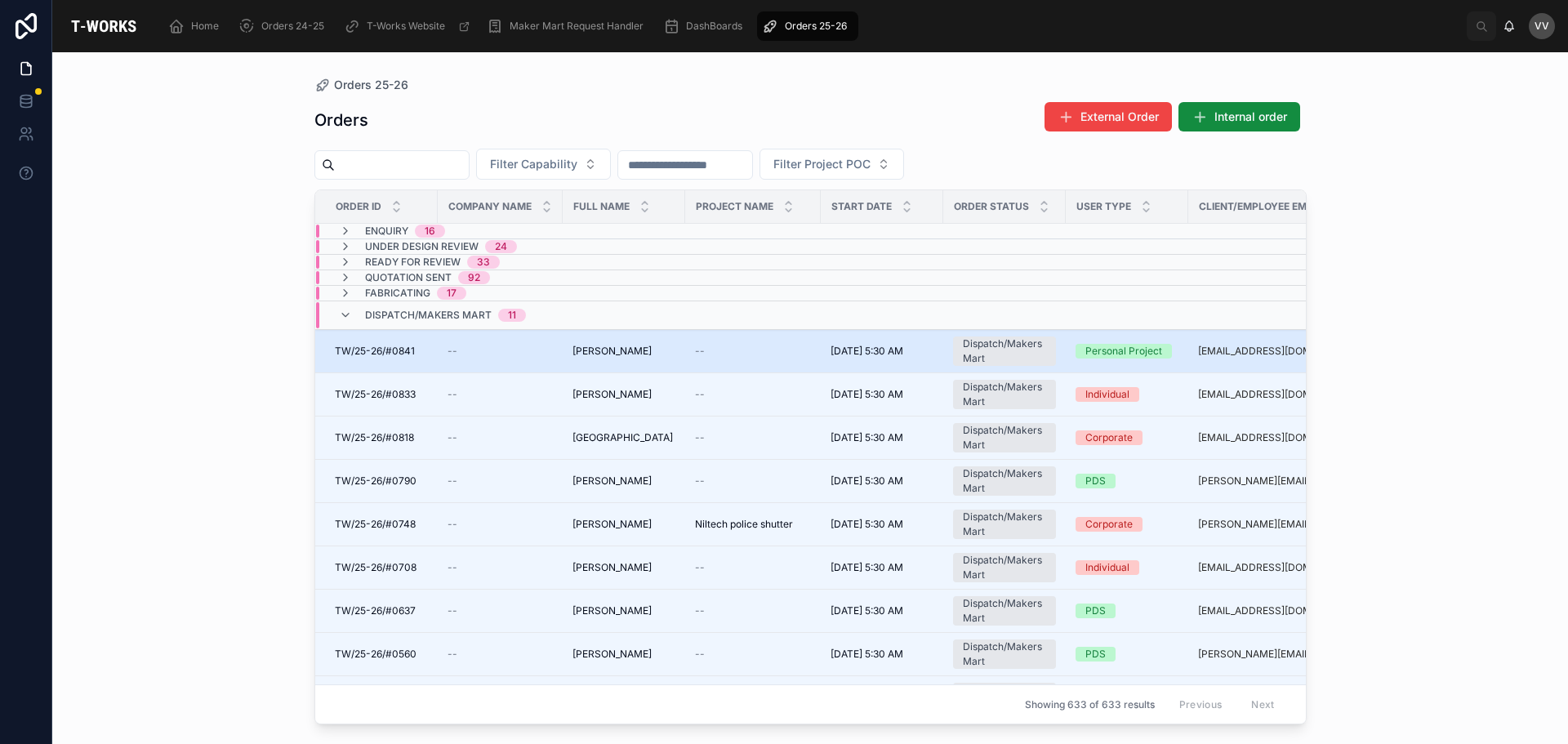
click at [646, 356] on div "[PERSON_NAME] [PERSON_NAME]" at bounding box center [624, 351] width 103 height 13
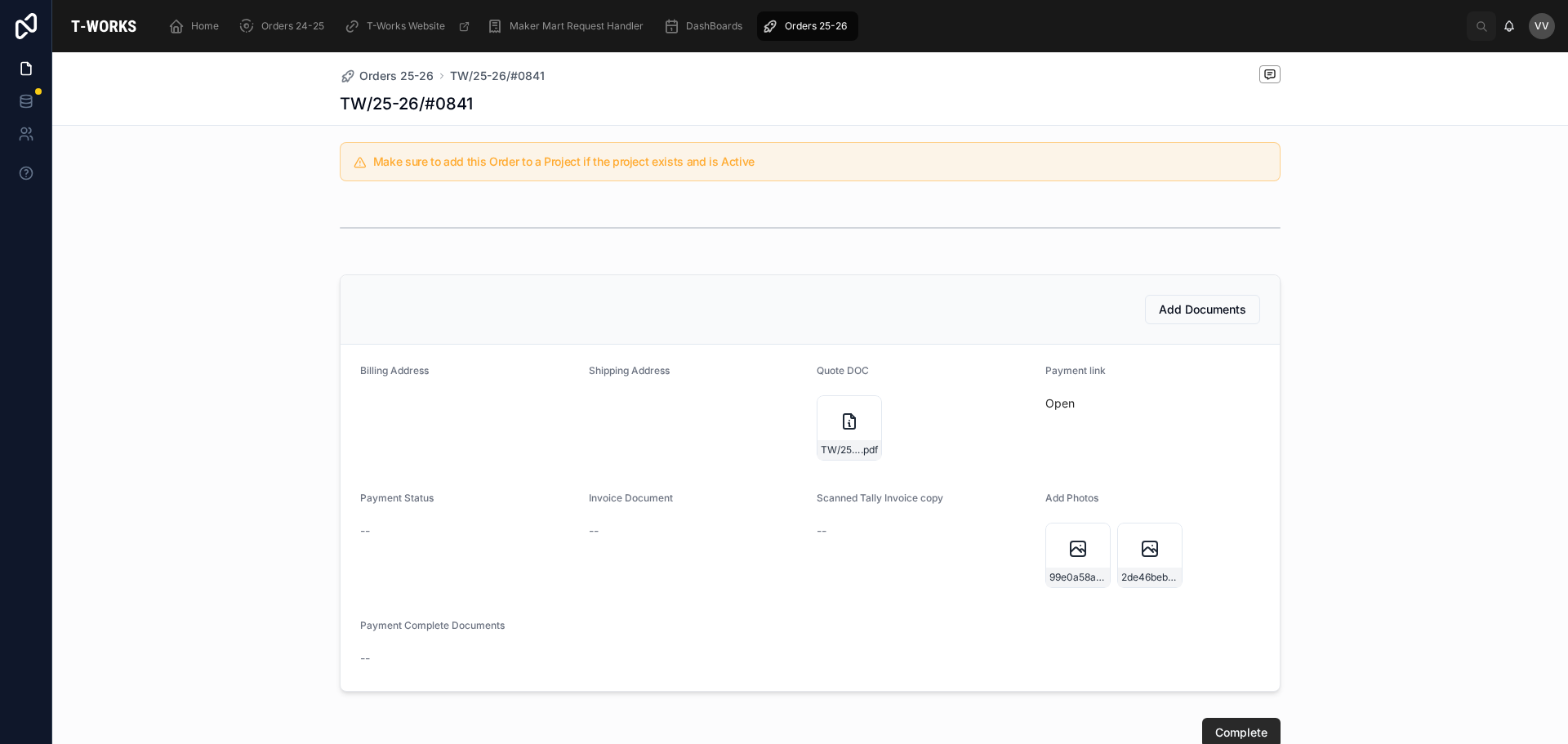
scroll to position [326, 0]
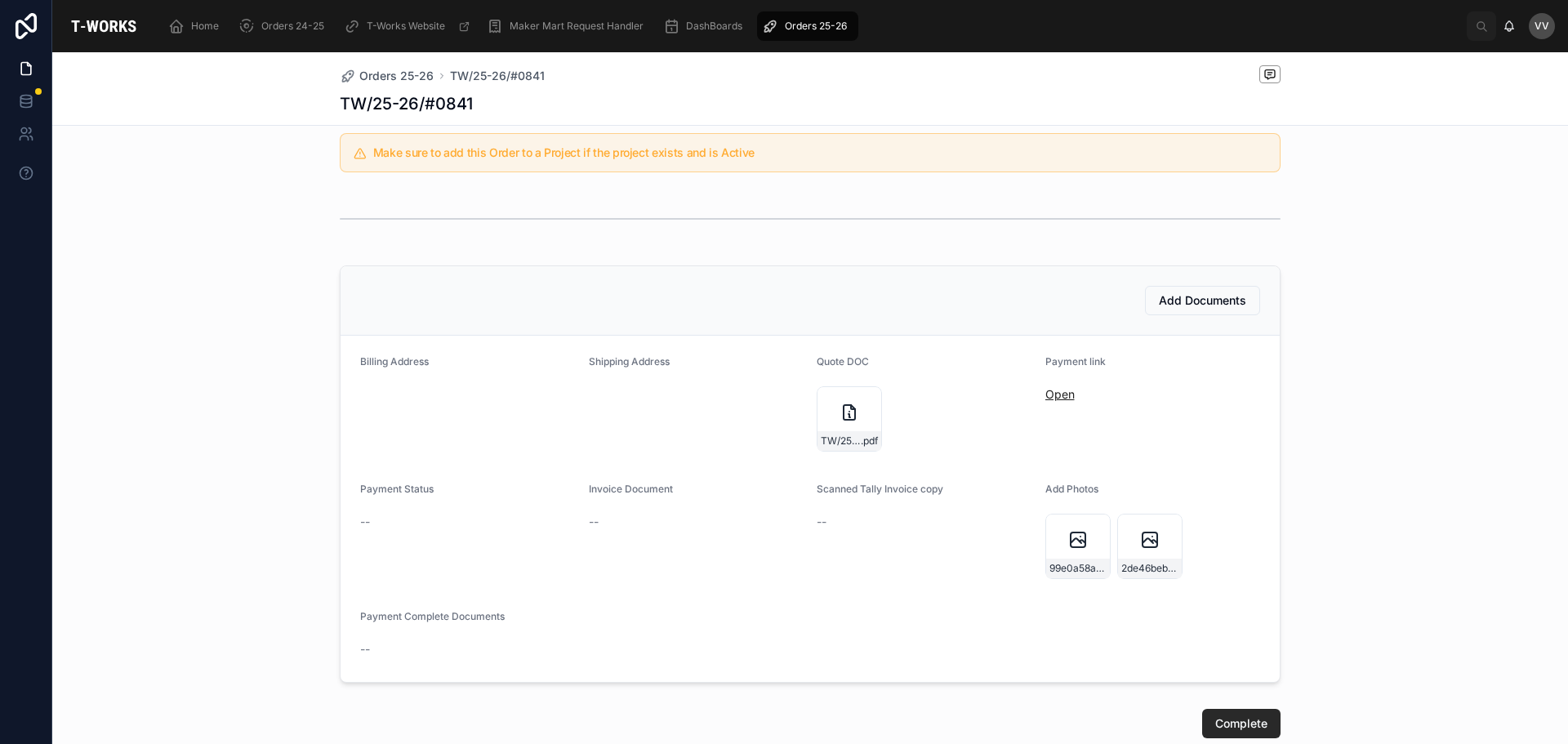
click at [1053, 389] on link "Open" at bounding box center [1059, 393] width 29 height 14
click at [1243, 720] on span "Complete" at bounding box center [1241, 723] width 52 height 16
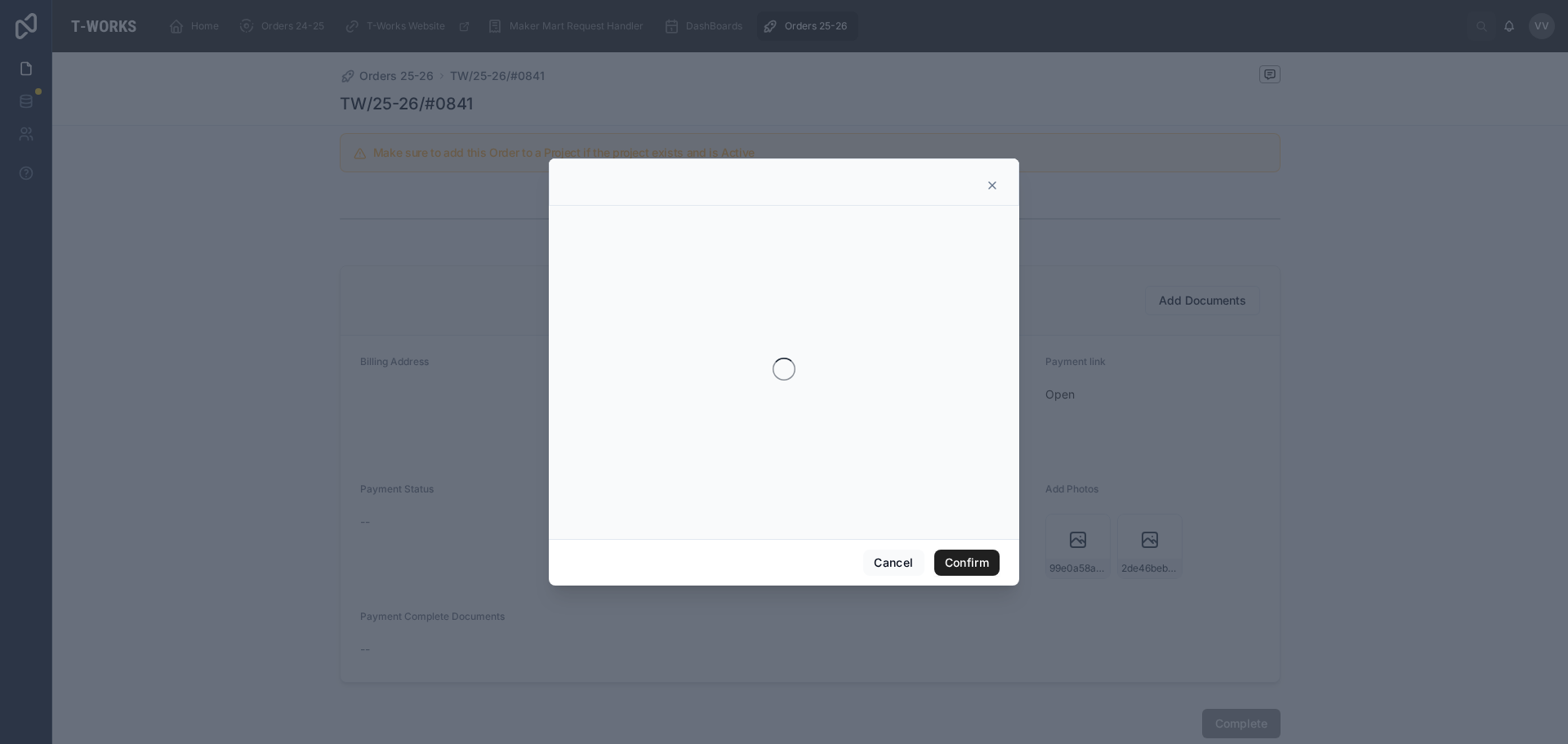
click at [958, 554] on div "Cancel Confirm" at bounding box center [784, 372] width 1568 height 744
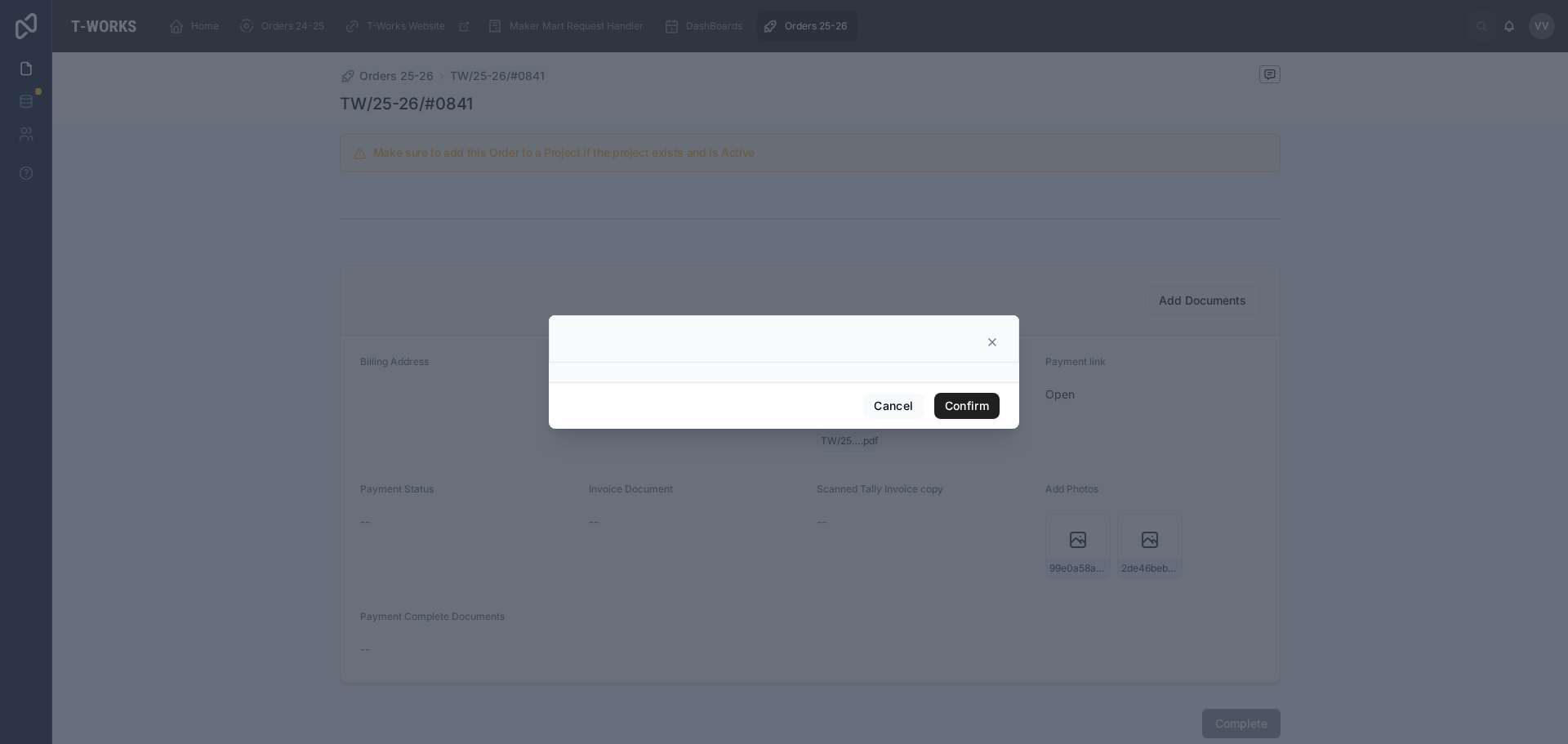
click at [963, 395] on button "Confirm" at bounding box center [967, 405] width 66 height 26
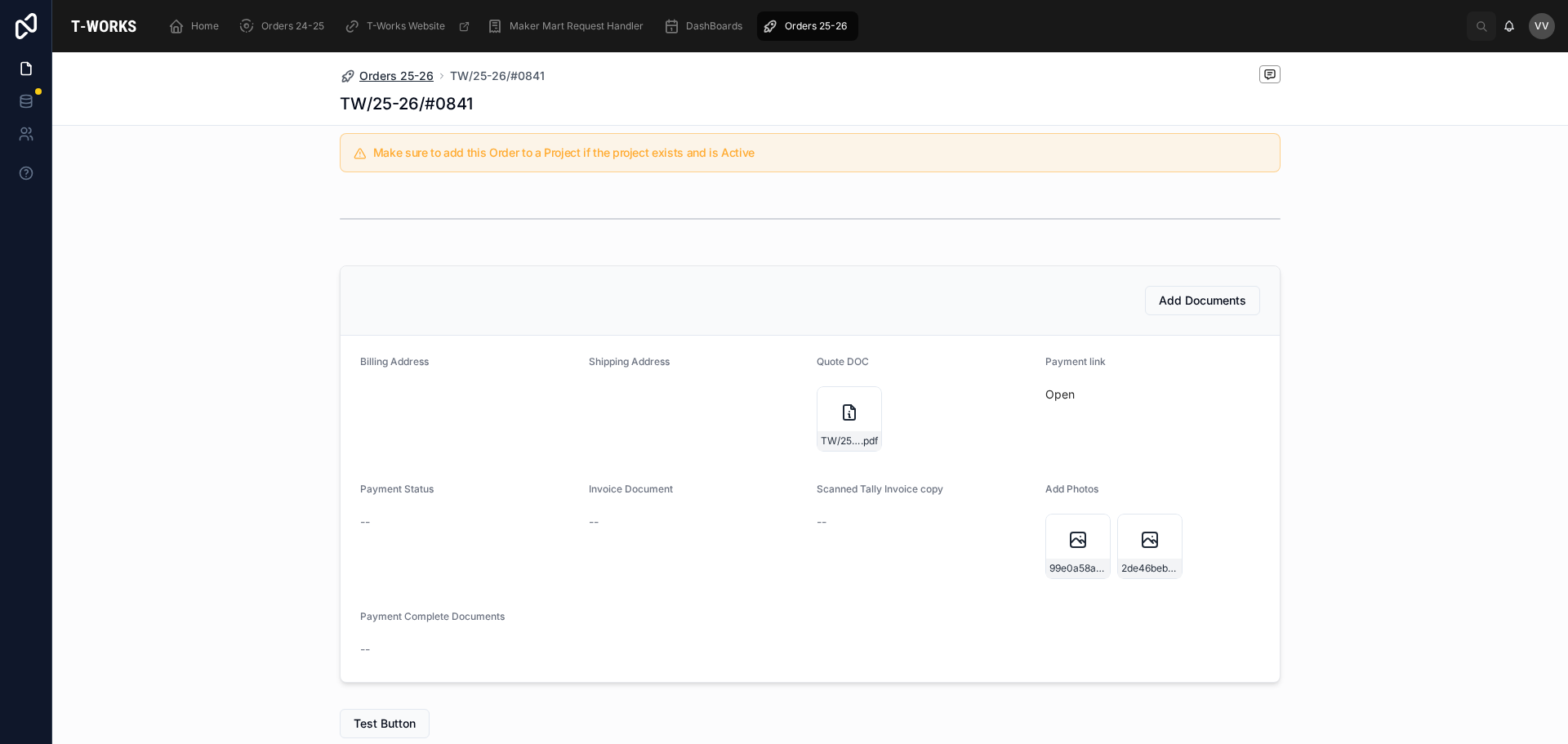
click at [409, 74] on span "Orders 25-26" at bounding box center [396, 76] width 74 height 16
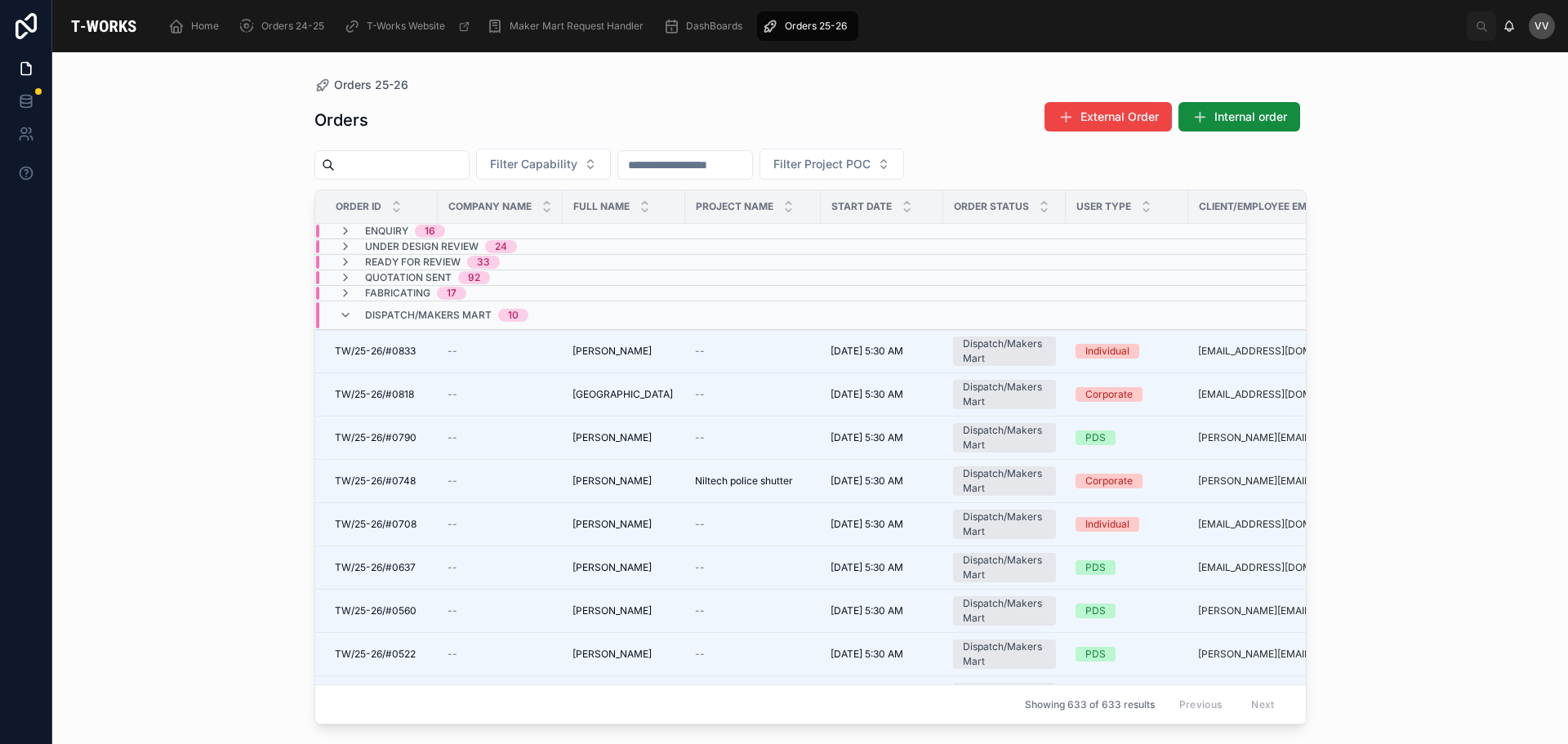
click at [798, 21] on span "Orders 25-26" at bounding box center [816, 26] width 62 height 13
